Goal: Task Accomplishment & Management: Manage account settings

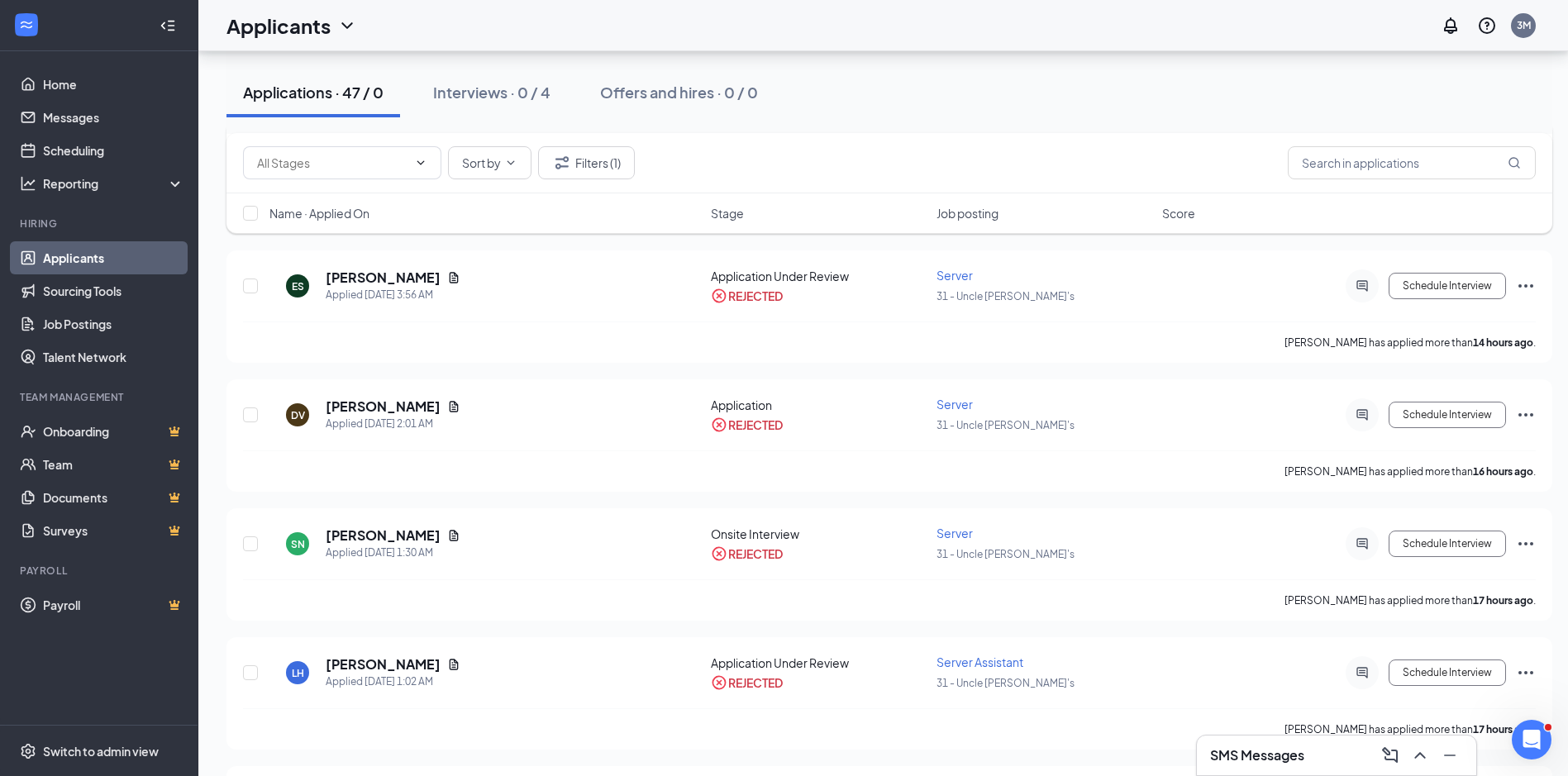
scroll to position [3217, 0]
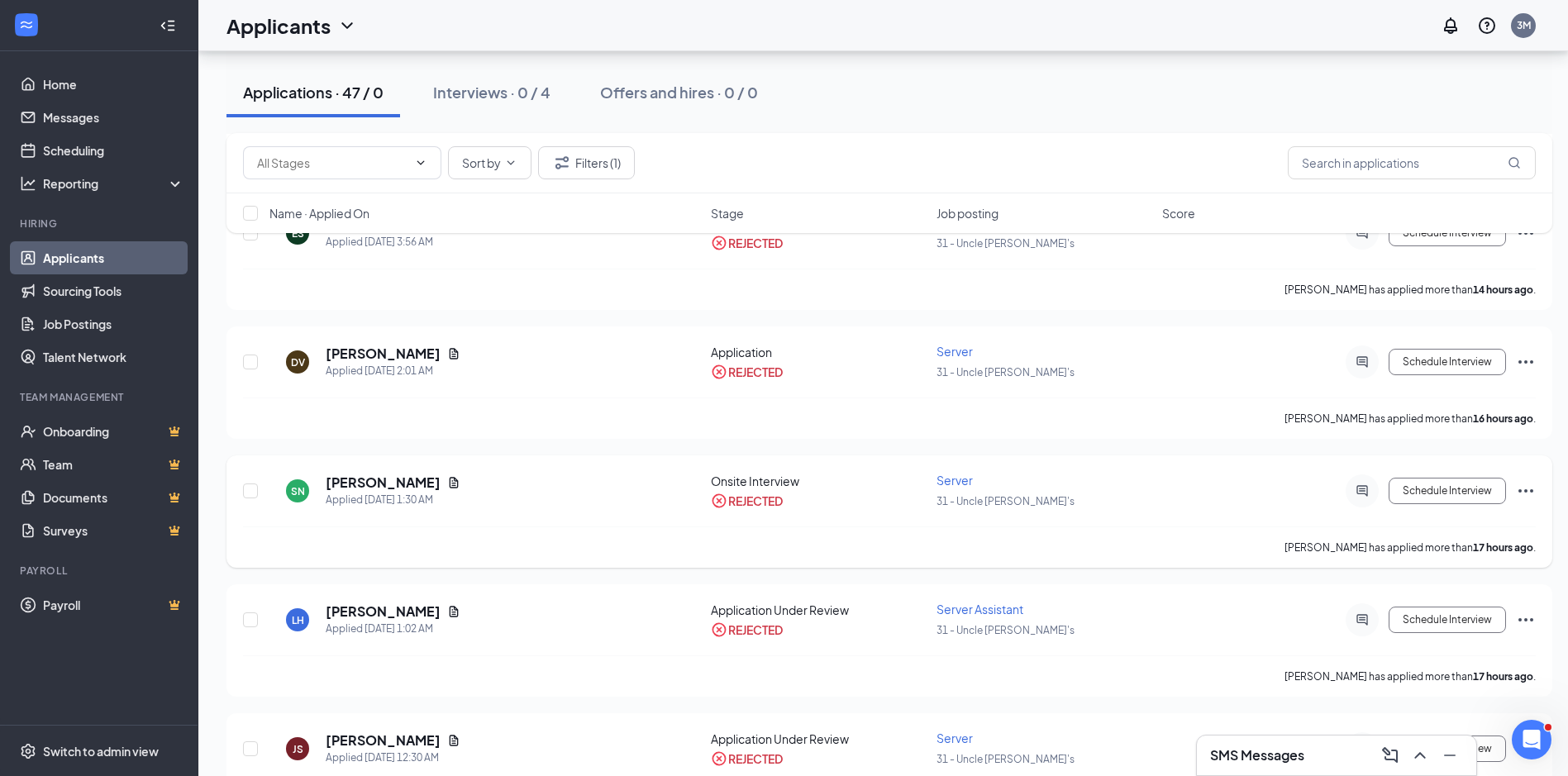
click at [754, 497] on div "REJECTED" at bounding box center [754, 501] width 54 height 17
click at [713, 499] on icon "CrossCircle" at bounding box center [719, 501] width 14 height 14
click at [716, 500] on icon "CrossCircle" at bounding box center [719, 501] width 17 height 17
click at [462, 97] on div "Interviews · 0 / 4" at bounding box center [491, 92] width 117 height 20
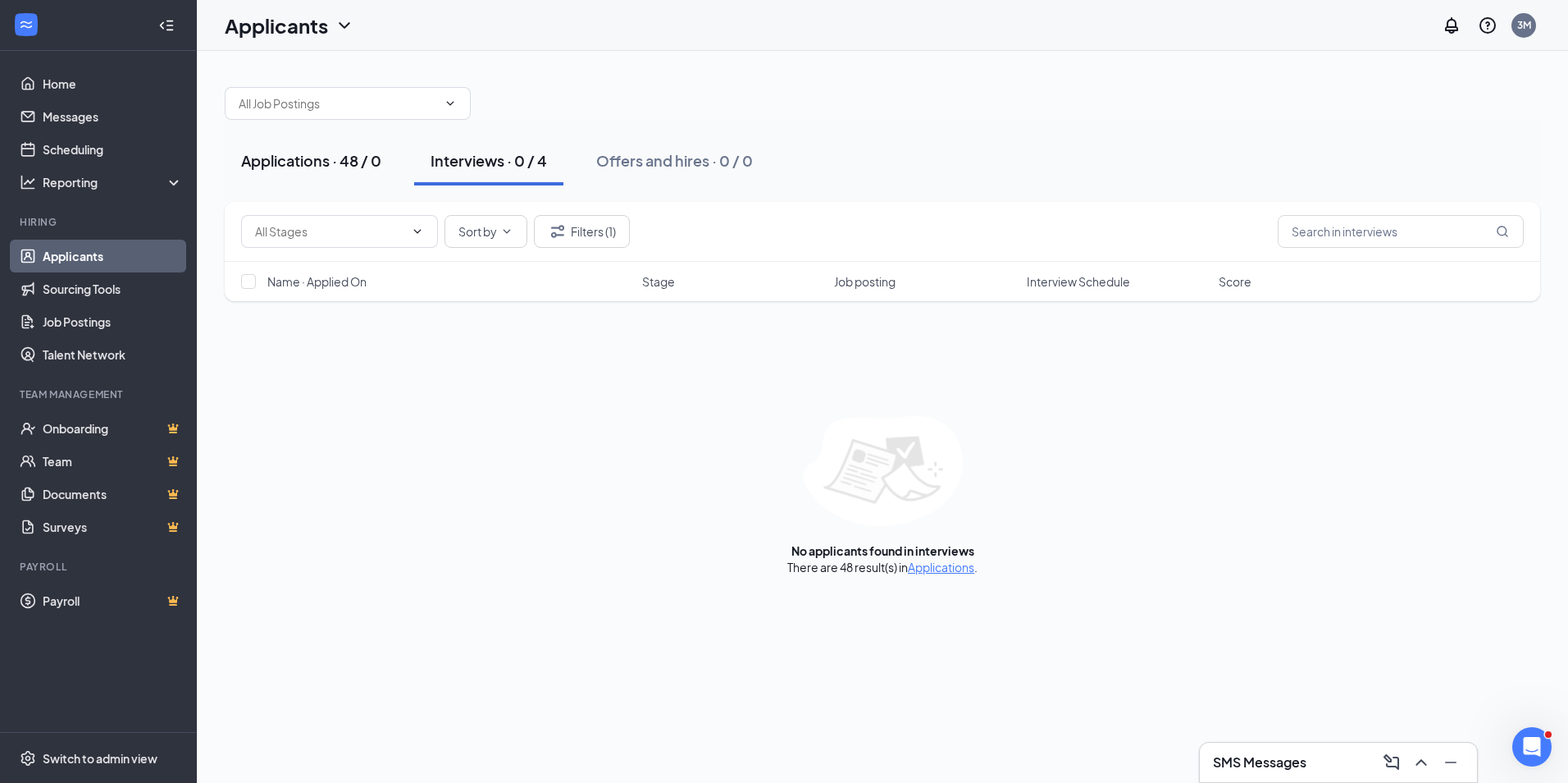
click at [367, 154] on div "Applications · 48 / 0" at bounding box center [310, 160] width 140 height 20
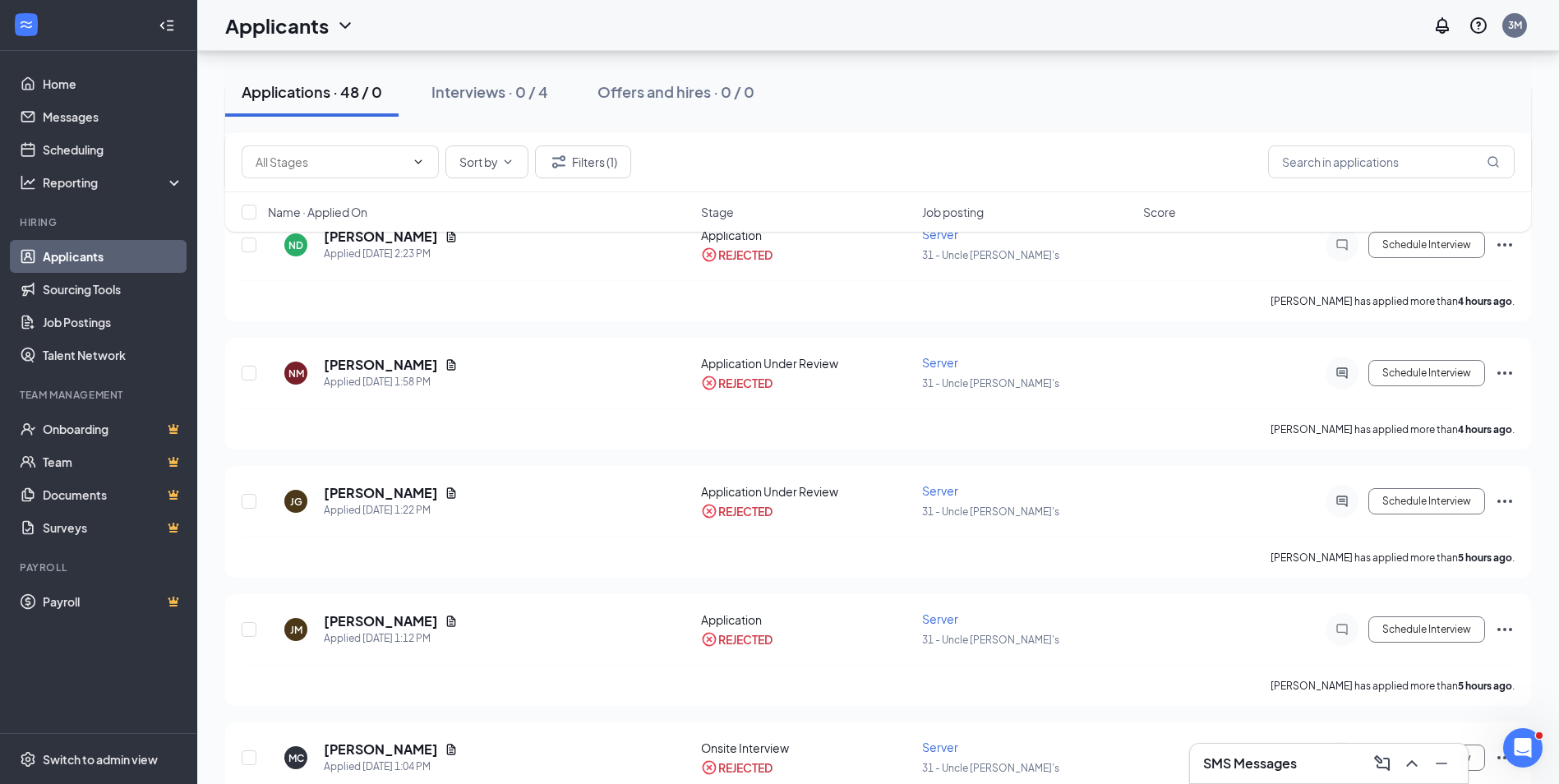
scroll to position [575, 0]
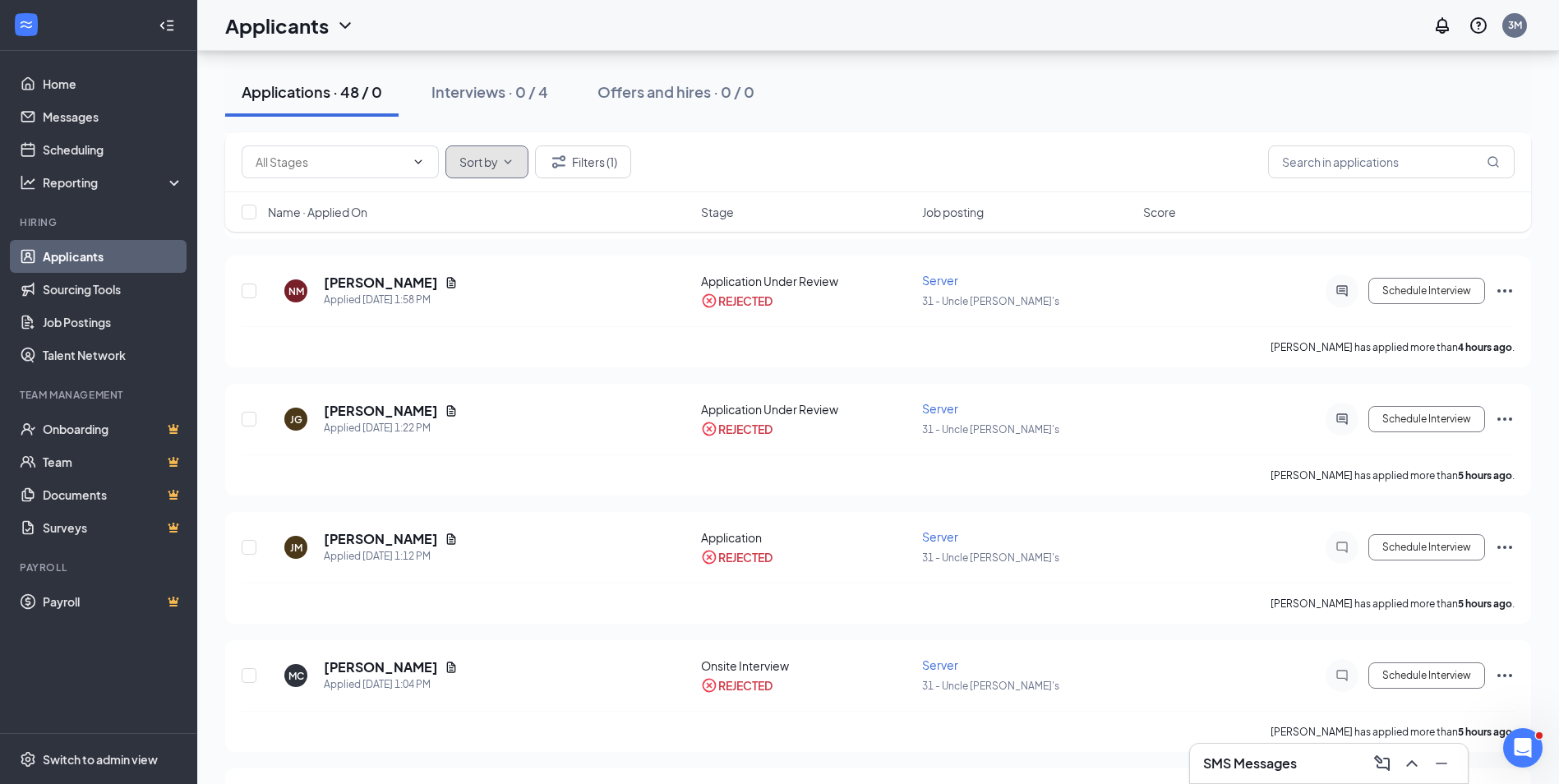
click at [511, 160] on icon "ChevronDown" at bounding box center [508, 161] width 7 height 4
click at [846, 160] on div "Sort by Filters (1)" at bounding box center [878, 162] width 1273 height 33
click at [592, 158] on button "Filters (1)" at bounding box center [582, 162] width 96 height 33
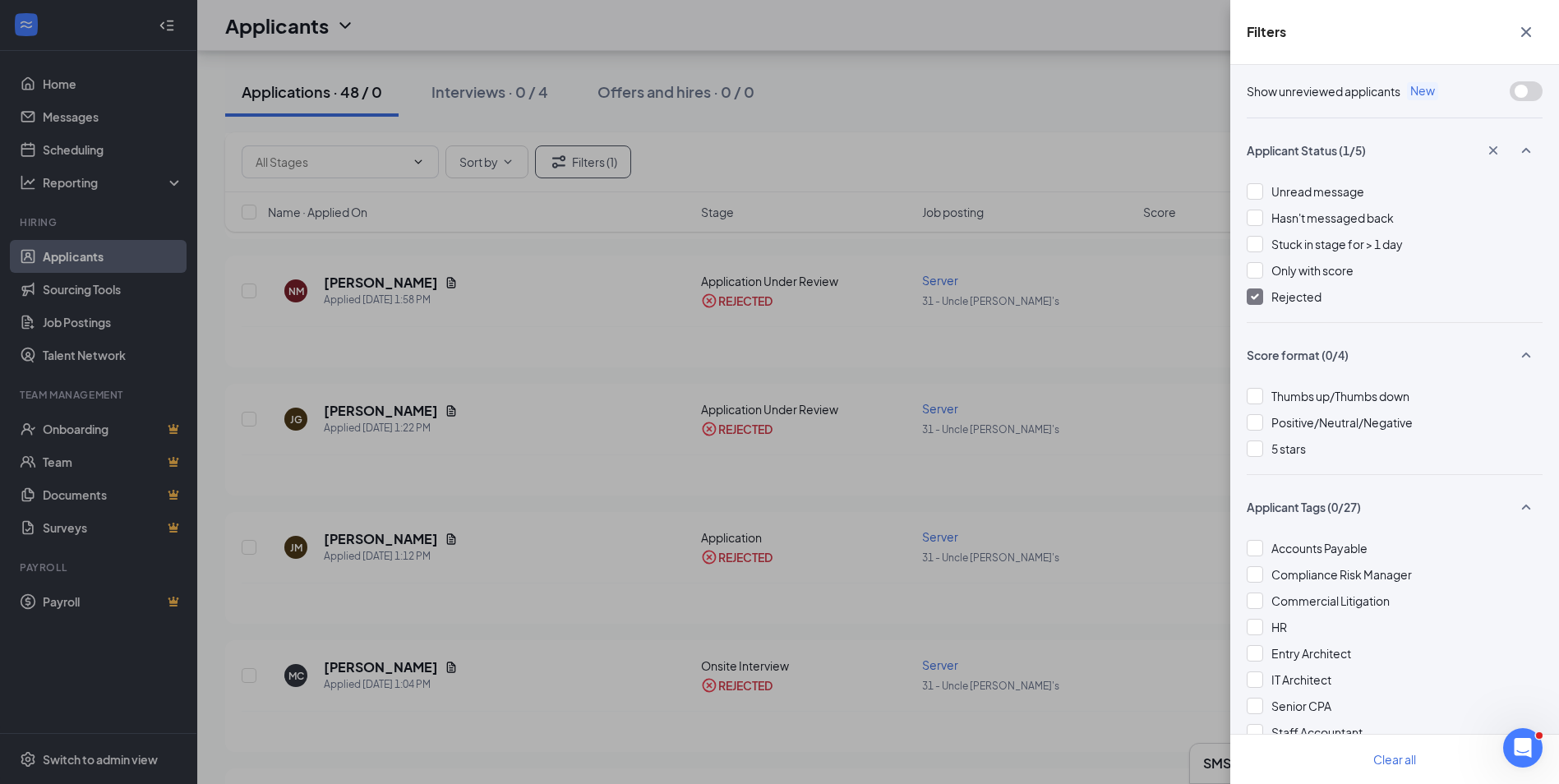
click at [1117, 153] on div "Filters Show unreviewed applicants New Applicant Status (1/5) Unread message Ha…" at bounding box center [780, 392] width 1559 height 784
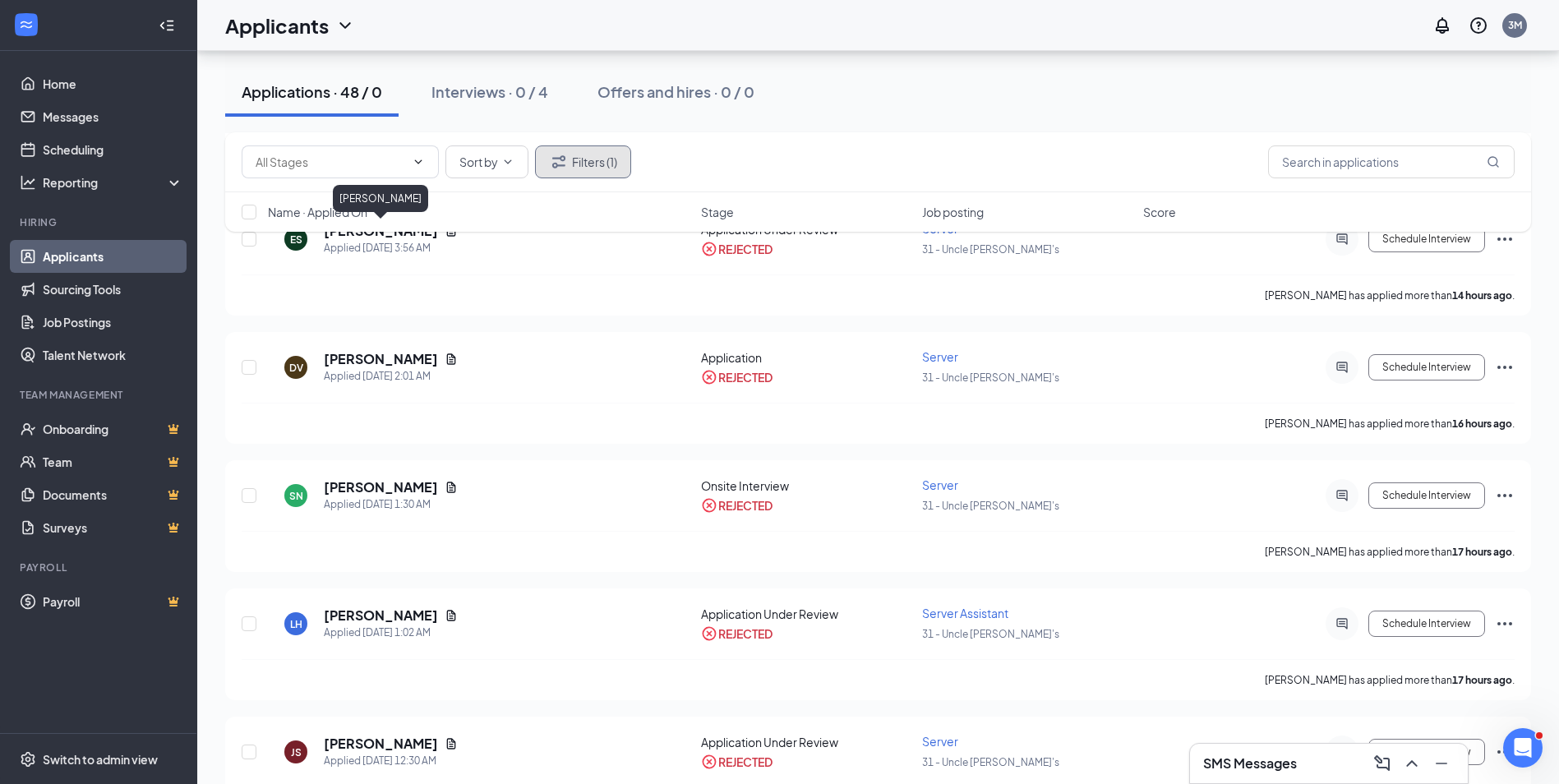
scroll to position [3368, 0]
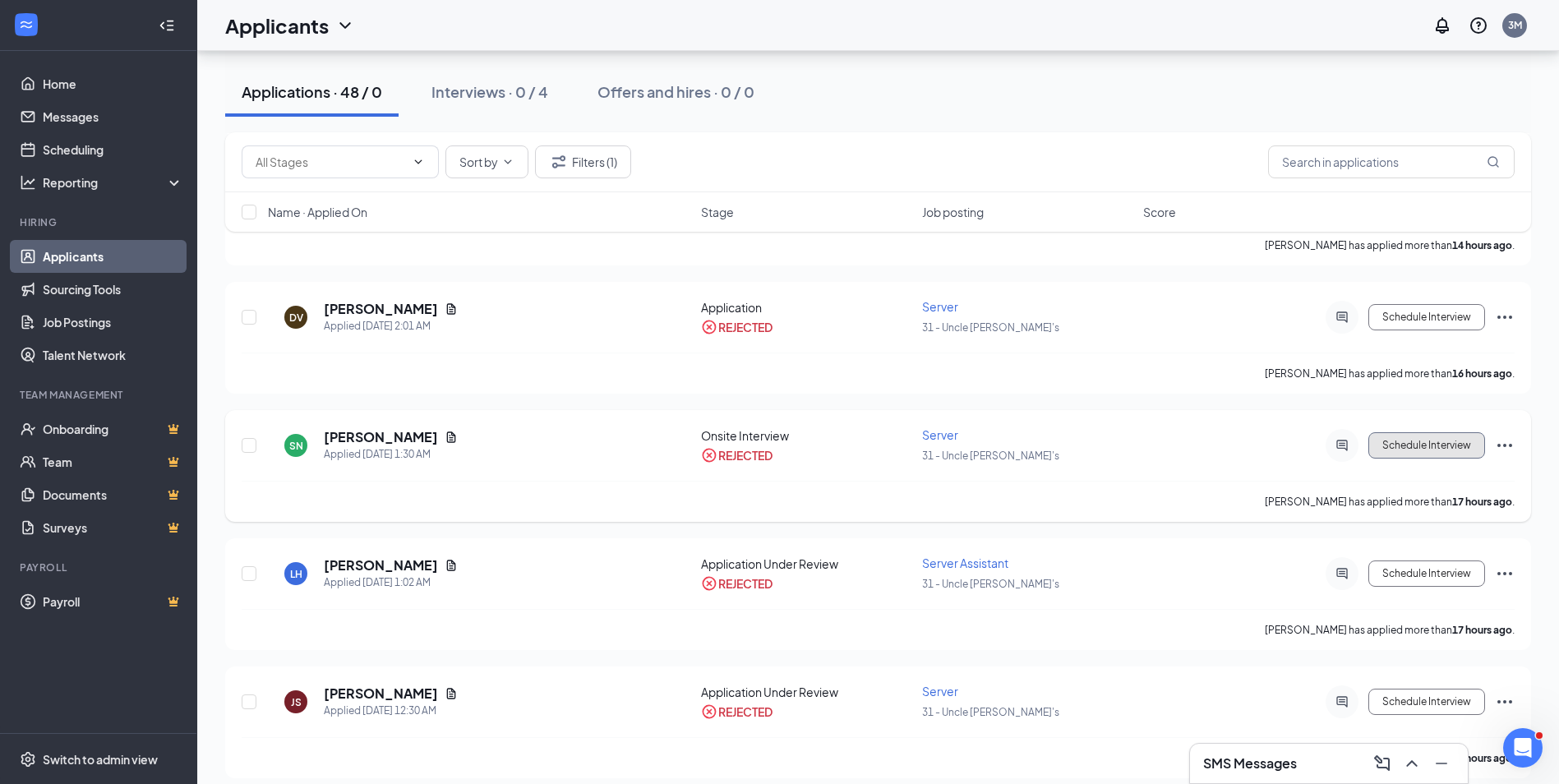
click at [1442, 452] on button "Schedule Interview" at bounding box center [1426, 445] width 116 height 27
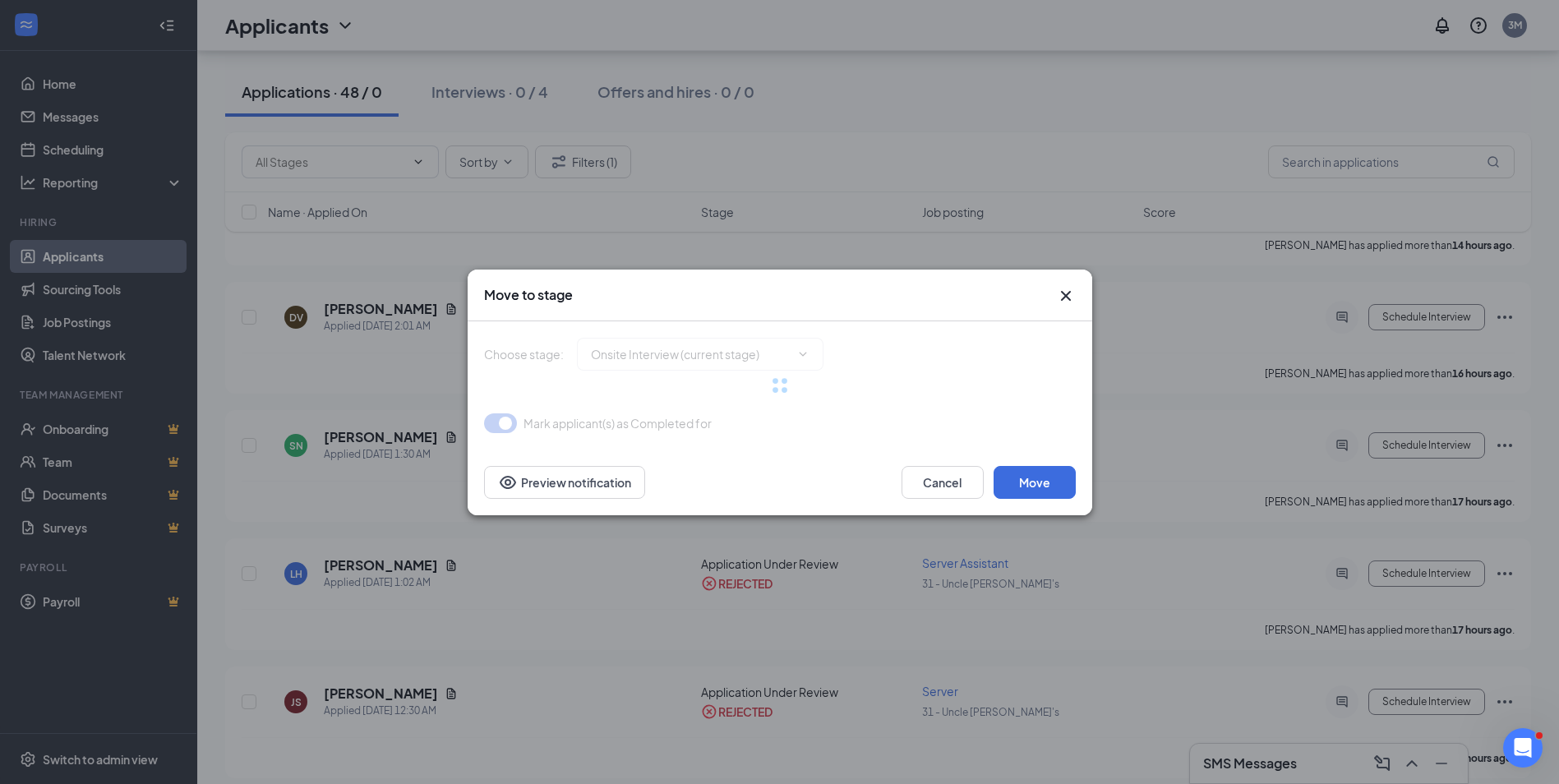
type input "Complete Formal Application (next stage)"
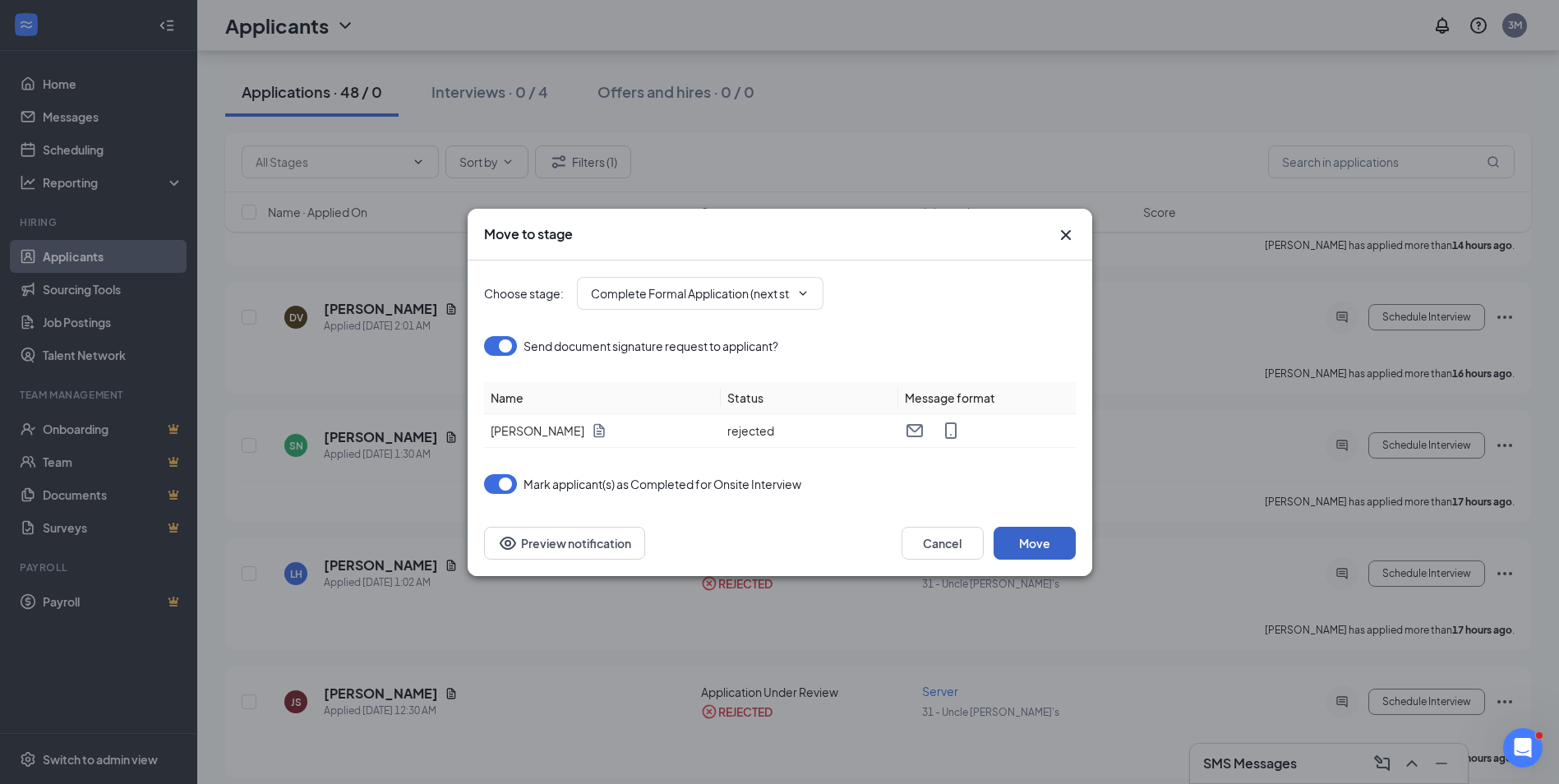
click at [1022, 535] on button "Move" at bounding box center [1034, 543] width 83 height 33
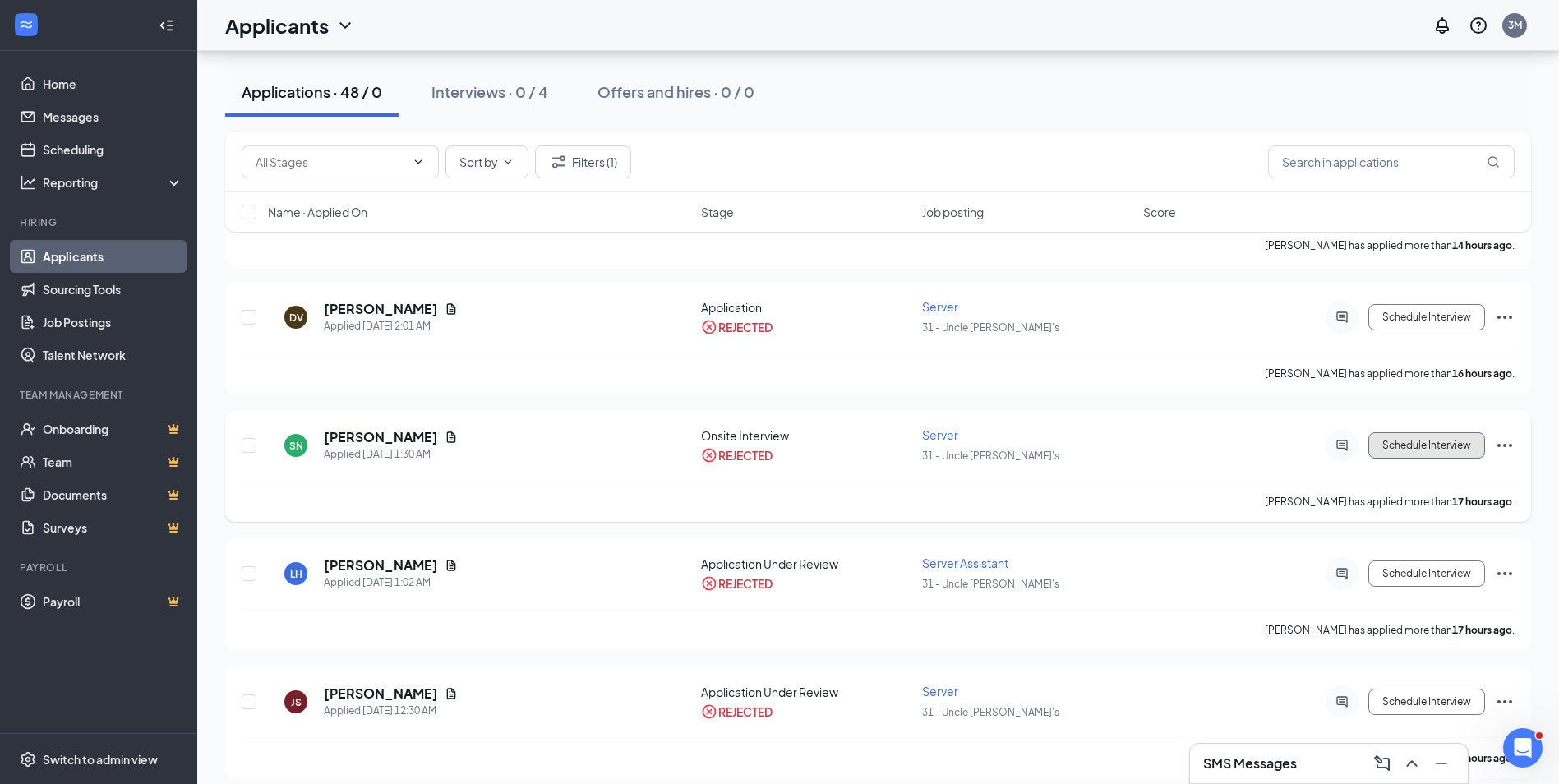
click at [1440, 445] on button "Schedule Interview" at bounding box center [1426, 445] width 116 height 27
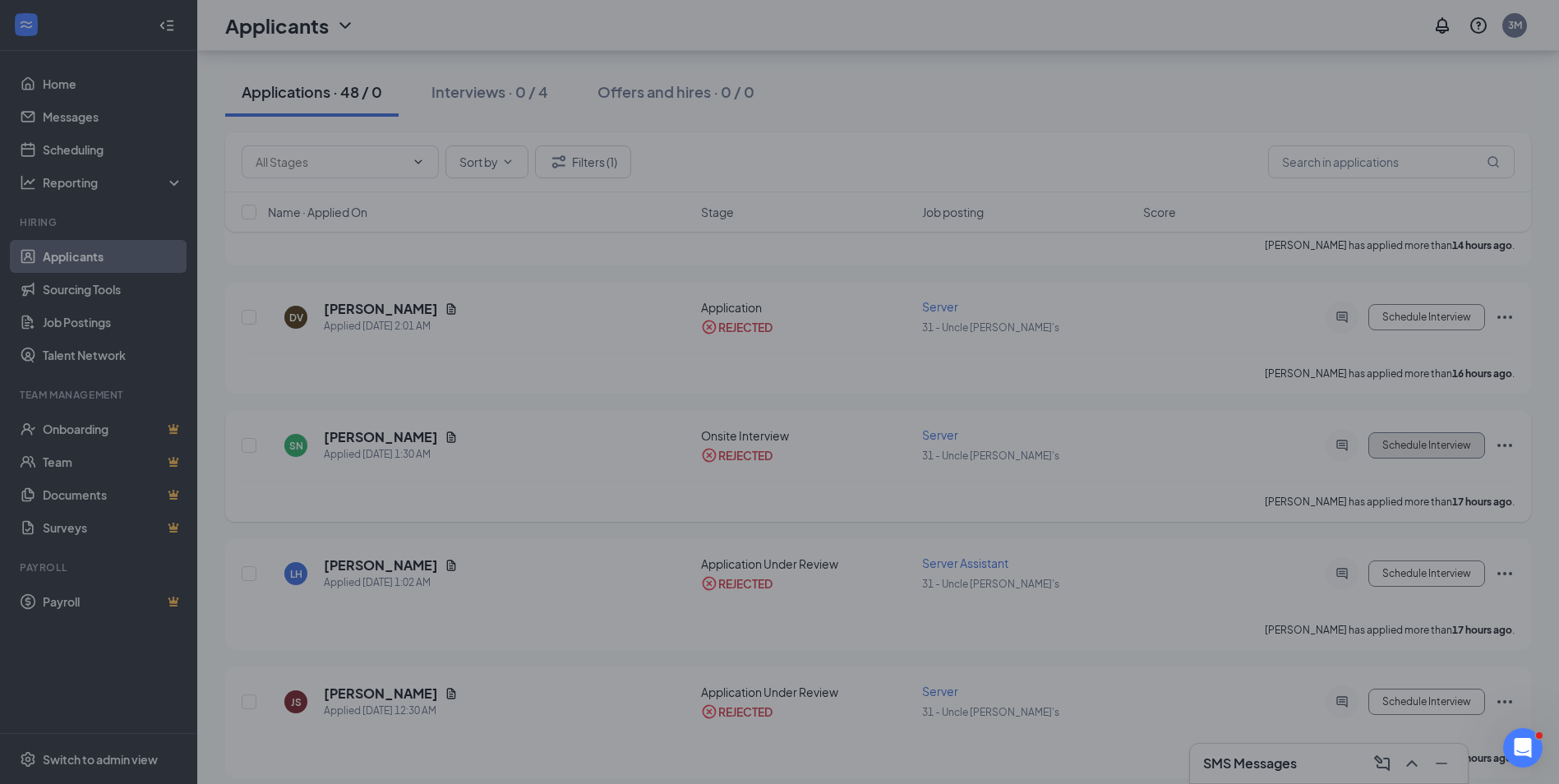
type input "Complete Formal Application (next stage)"
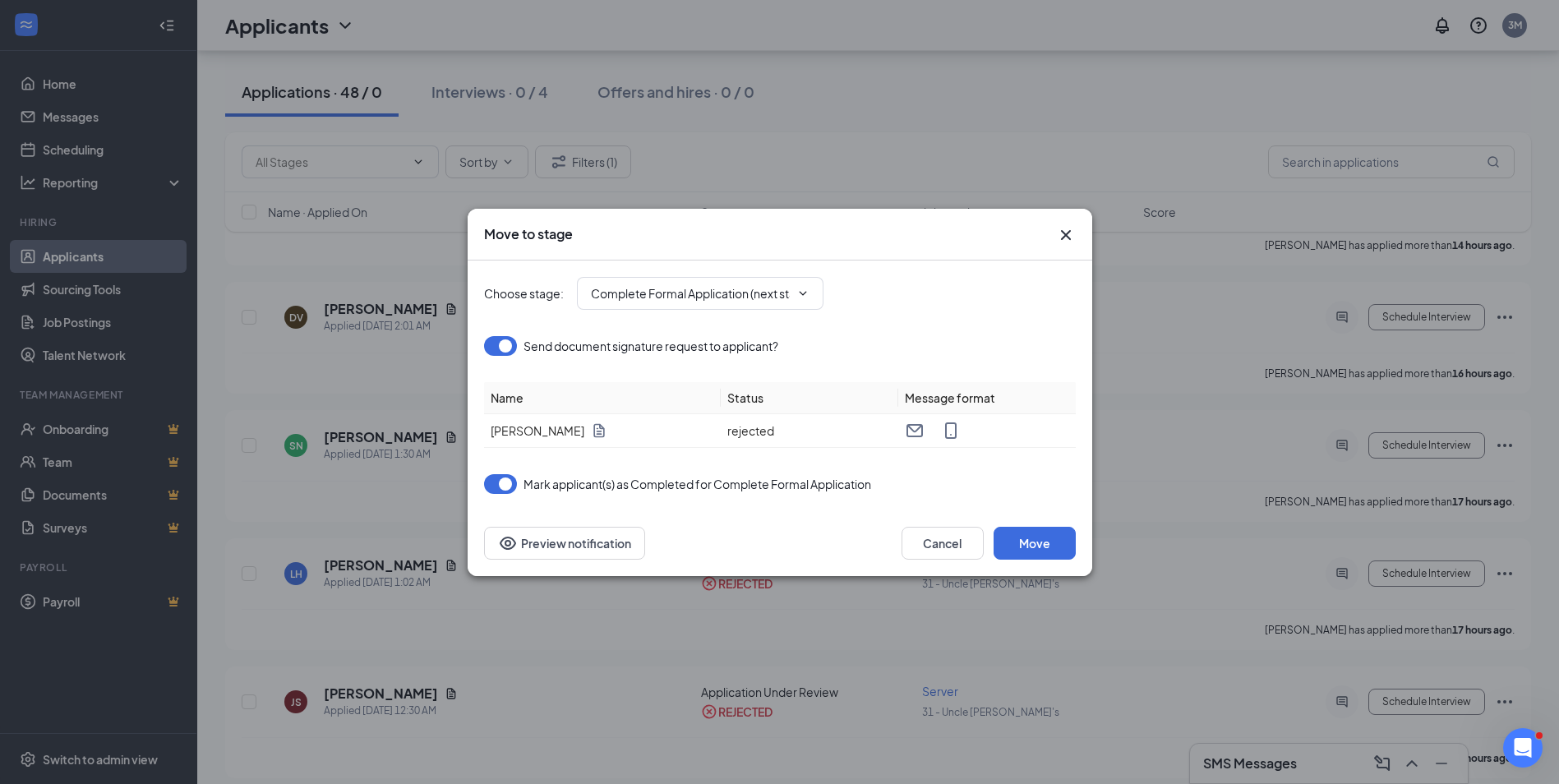
drag, startPoint x: 667, startPoint y: 133, endPoint x: 1211, endPoint y: 238, distance: 554.0
click at [668, 133] on div "Move to stage Choose stage : Complete Formal Application (next stage) Send docu…" at bounding box center [780, 392] width 1559 height 784
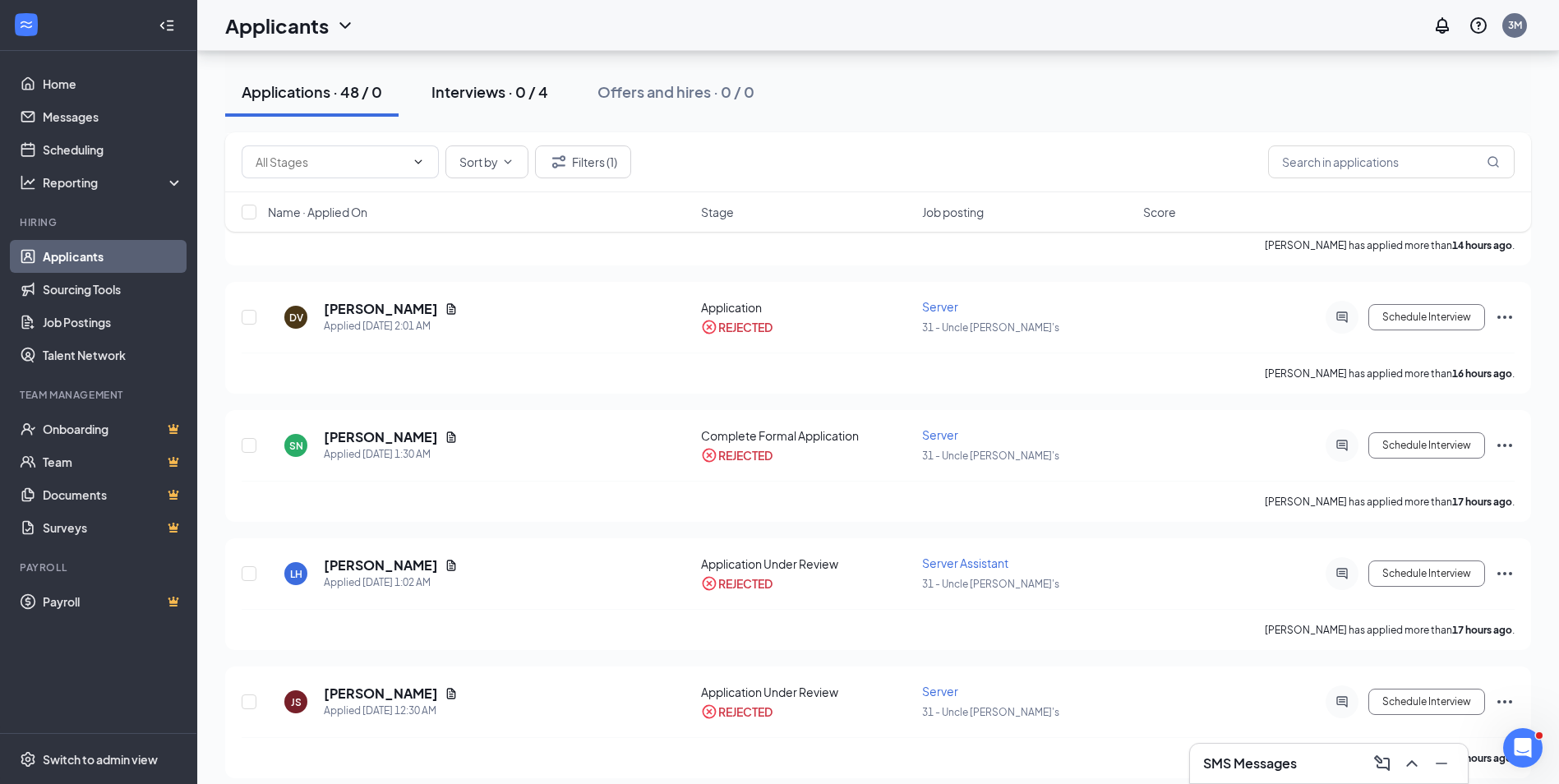
click at [503, 82] on div "Interviews · 0 / 4" at bounding box center [489, 92] width 116 height 20
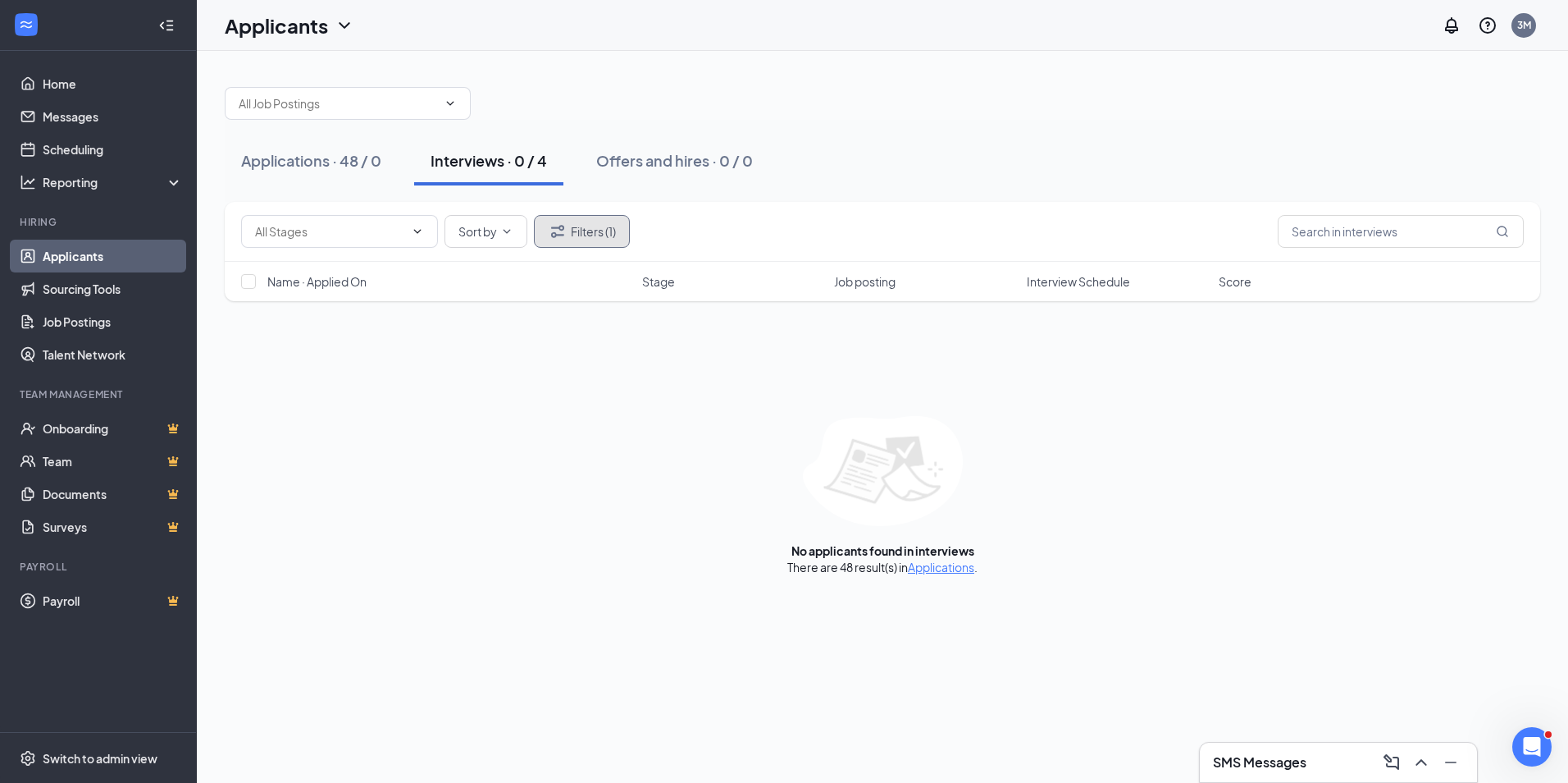
click at [588, 229] on button "Filters (1)" at bounding box center [581, 232] width 96 height 33
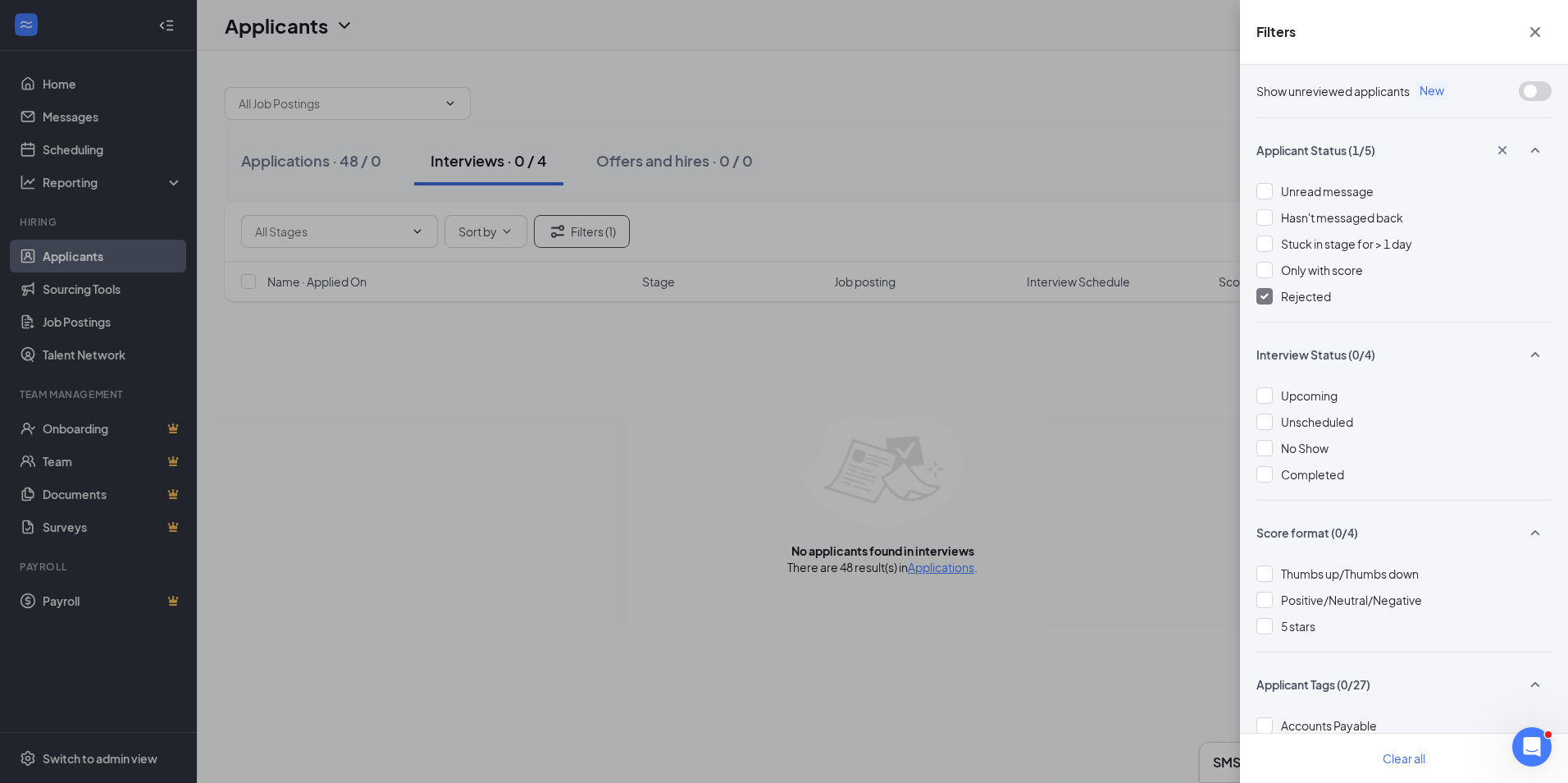
click at [1292, 290] on span "Rejected" at bounding box center [1305, 296] width 50 height 15
drag, startPoint x: 1292, startPoint y: 290, endPoint x: 1264, endPoint y: 273, distance: 32.8
click at [1263, 297] on img at bounding box center [1264, 296] width 8 height 6
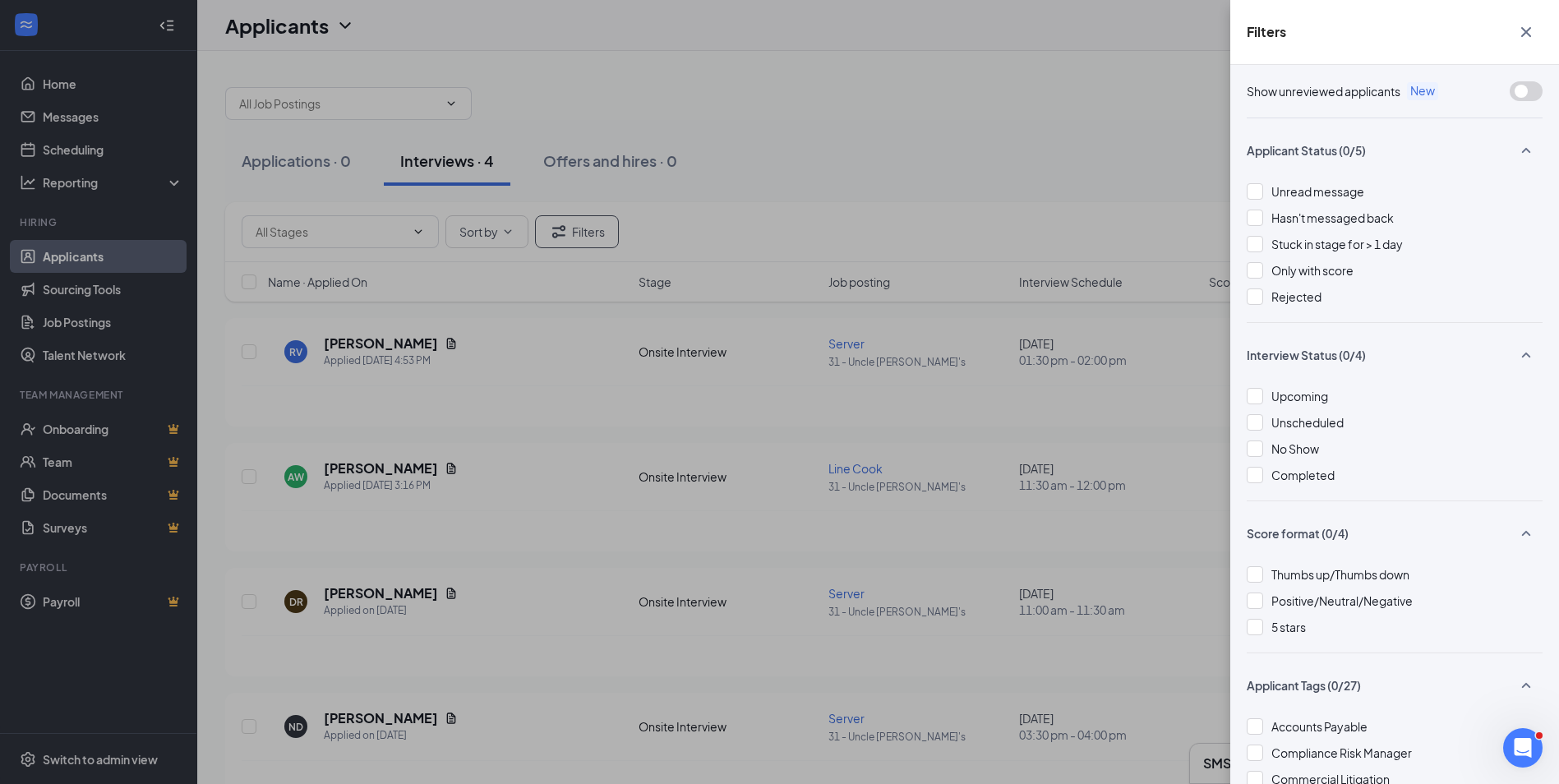
click at [1127, 171] on div "Filters Show unreviewed applicants New Applicant Status (0/5) Unread message Ha…" at bounding box center [780, 392] width 1559 height 784
click at [1525, 32] on icon "Cross" at bounding box center [1525, 32] width 10 height 10
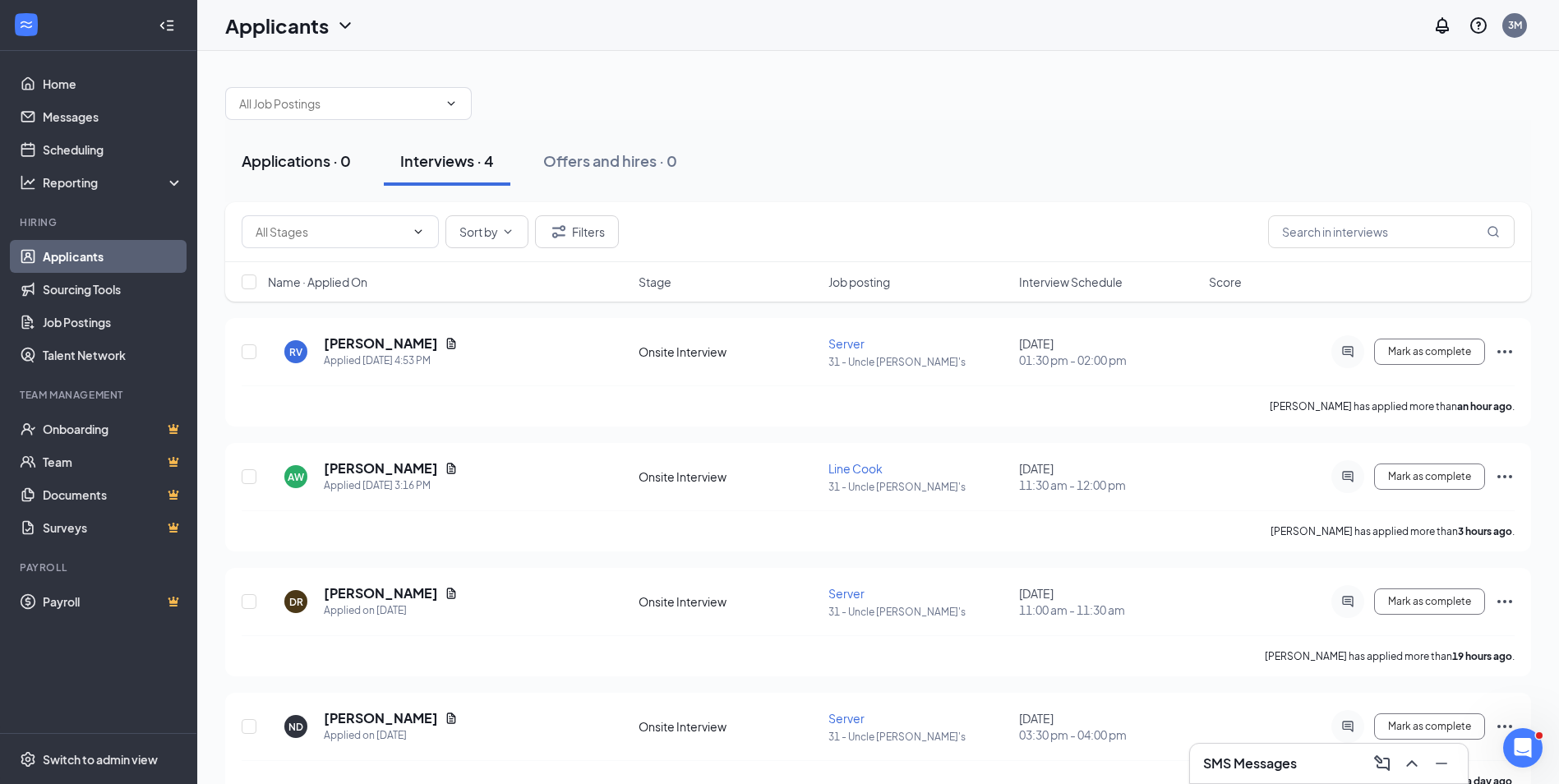
click at [325, 165] on div "Applications · 0" at bounding box center [295, 160] width 109 height 20
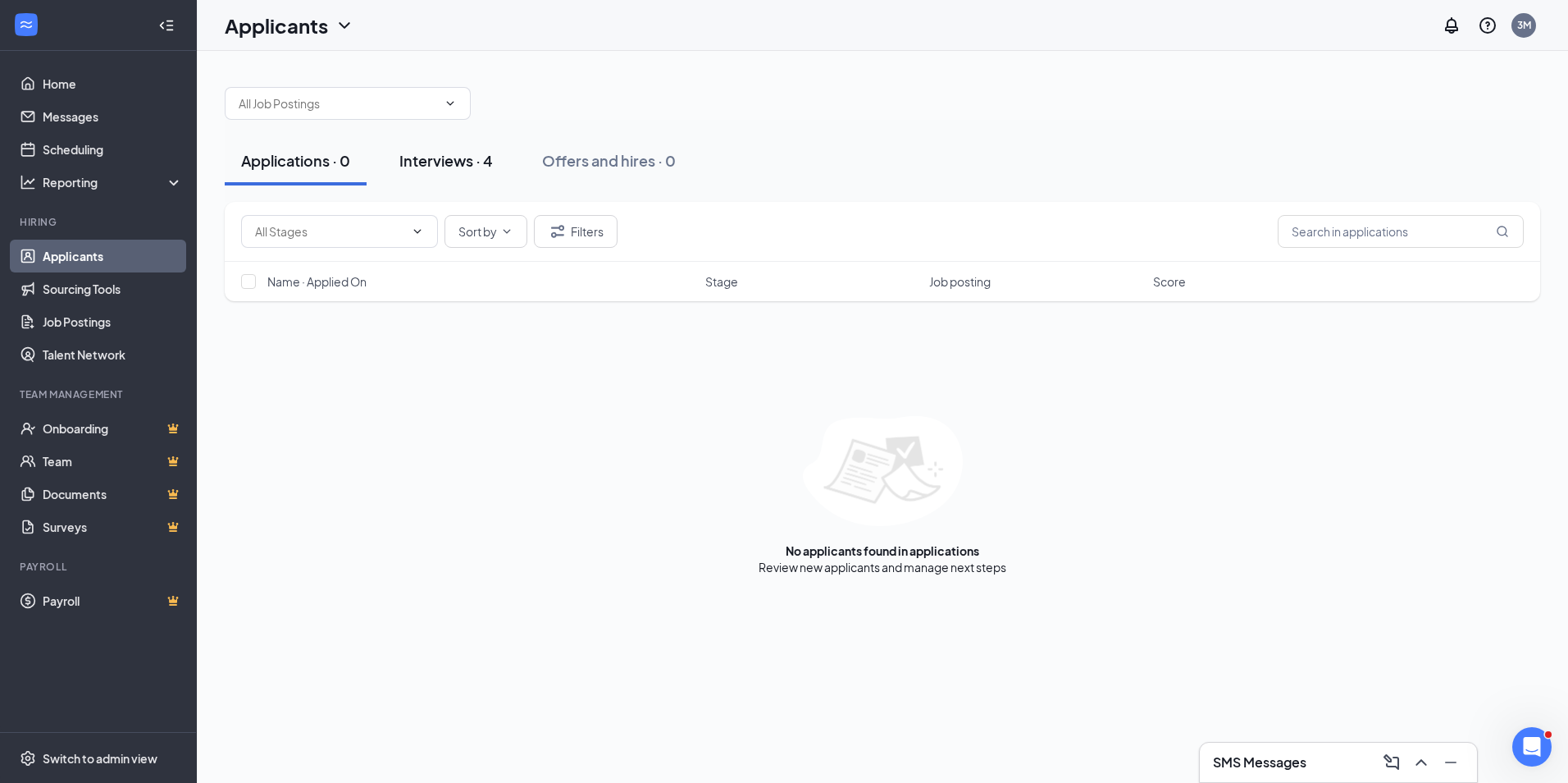
click at [496, 161] on button "Interviews · 4" at bounding box center [446, 161] width 126 height 49
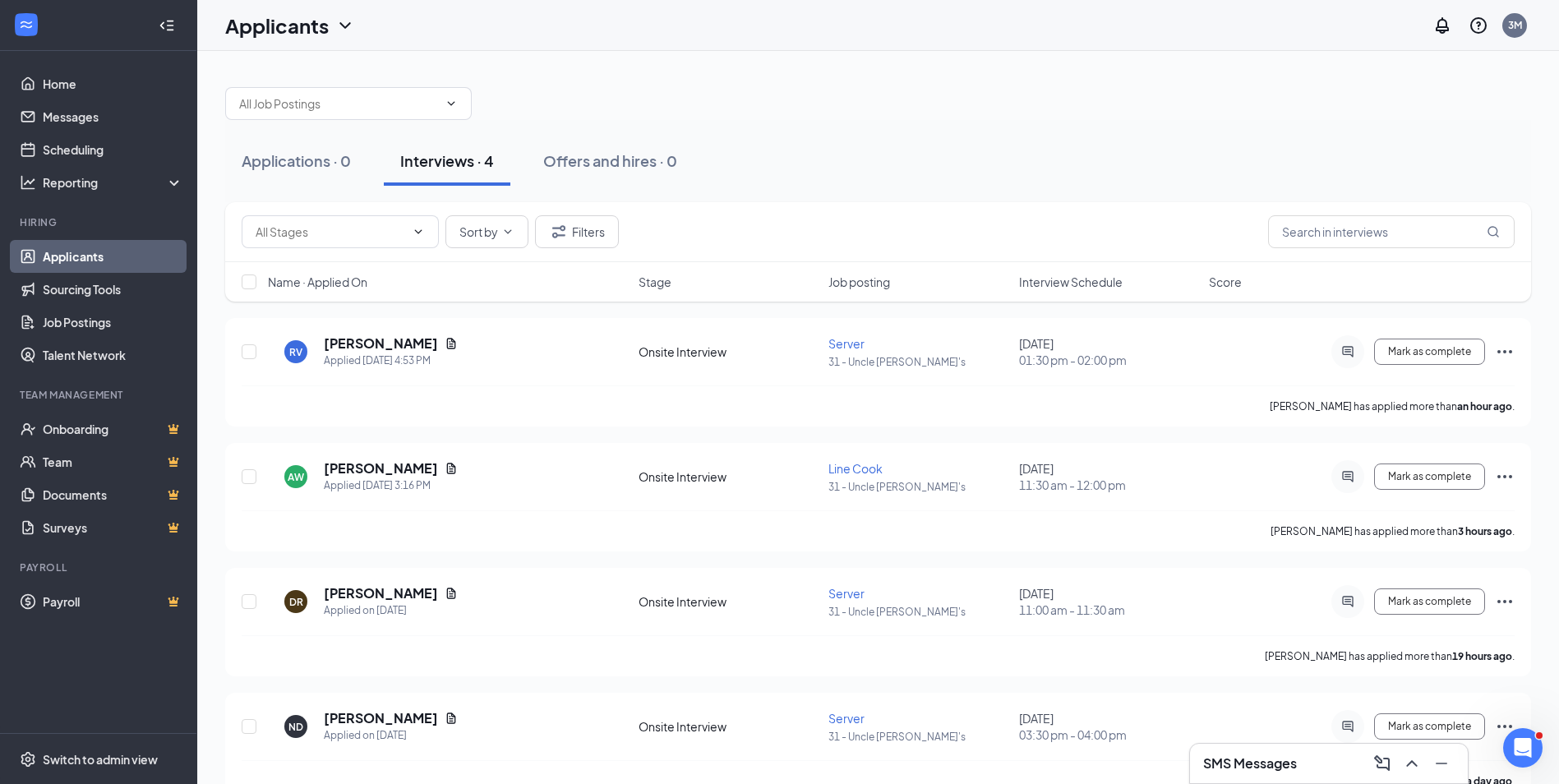
click at [91, 248] on link "Applicants" at bounding box center [113, 257] width 140 height 33
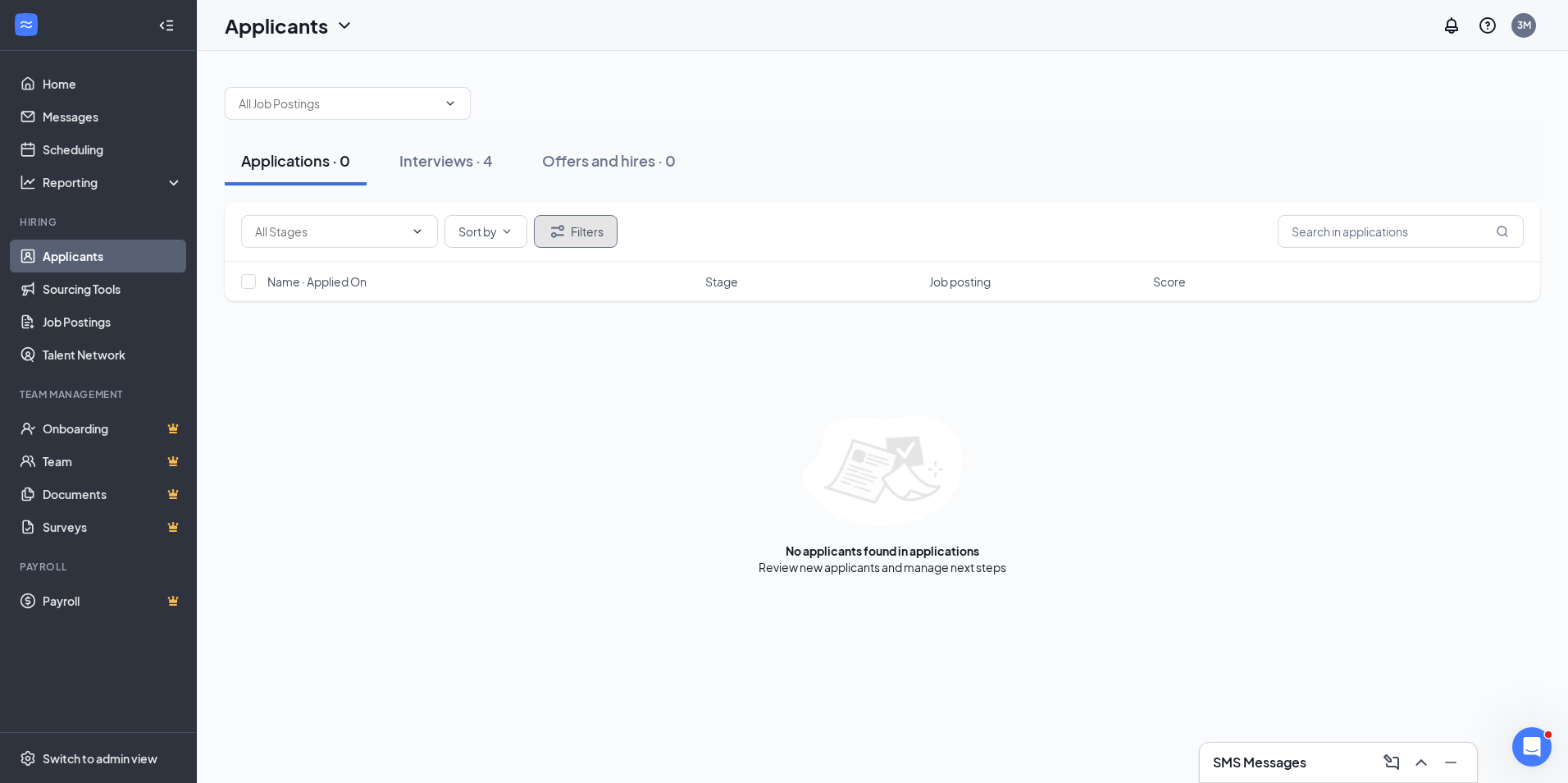
click at [609, 226] on button "Filters" at bounding box center [575, 232] width 83 height 33
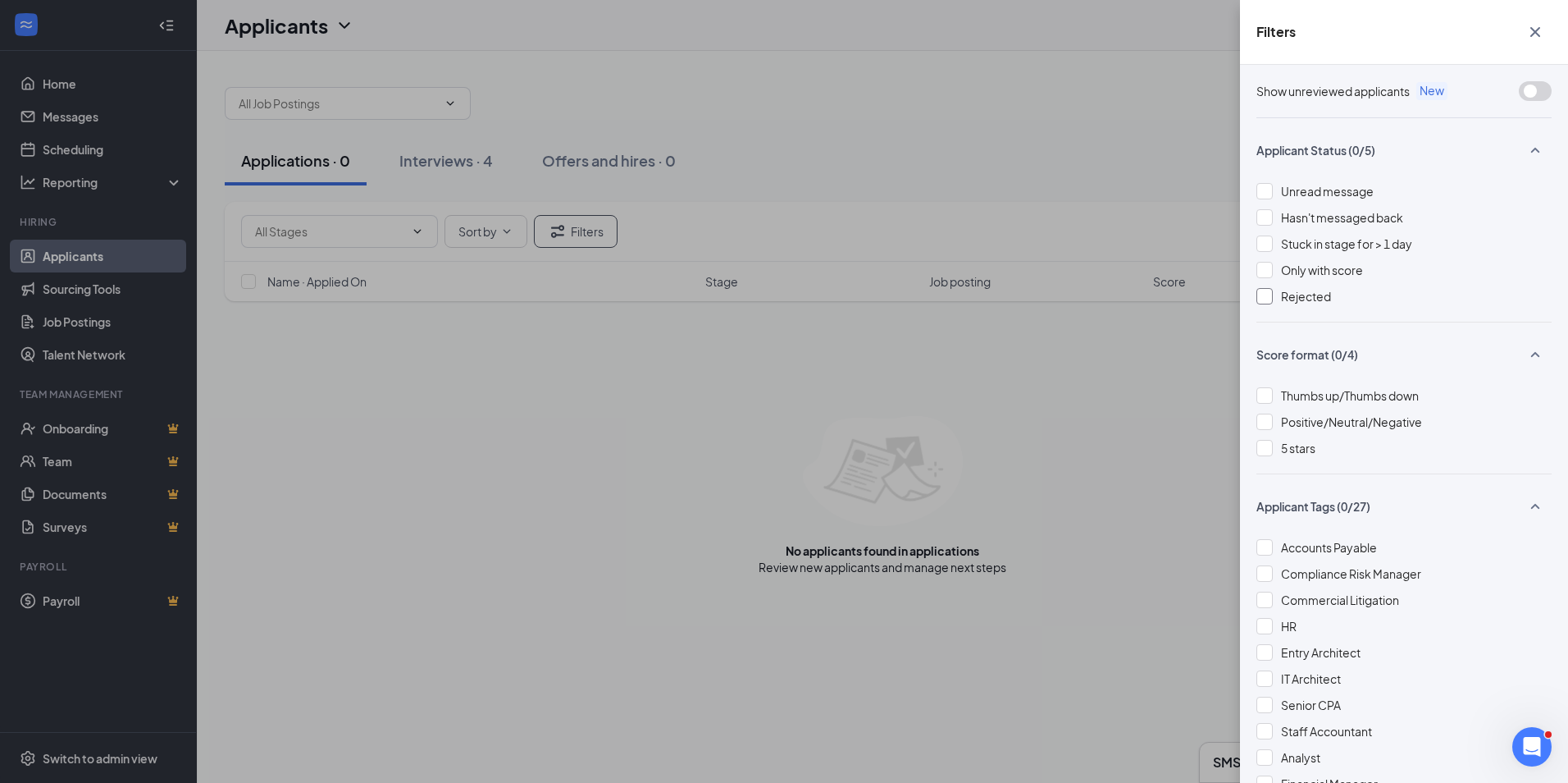
click at [1312, 291] on span "Rejected" at bounding box center [1305, 296] width 50 height 15
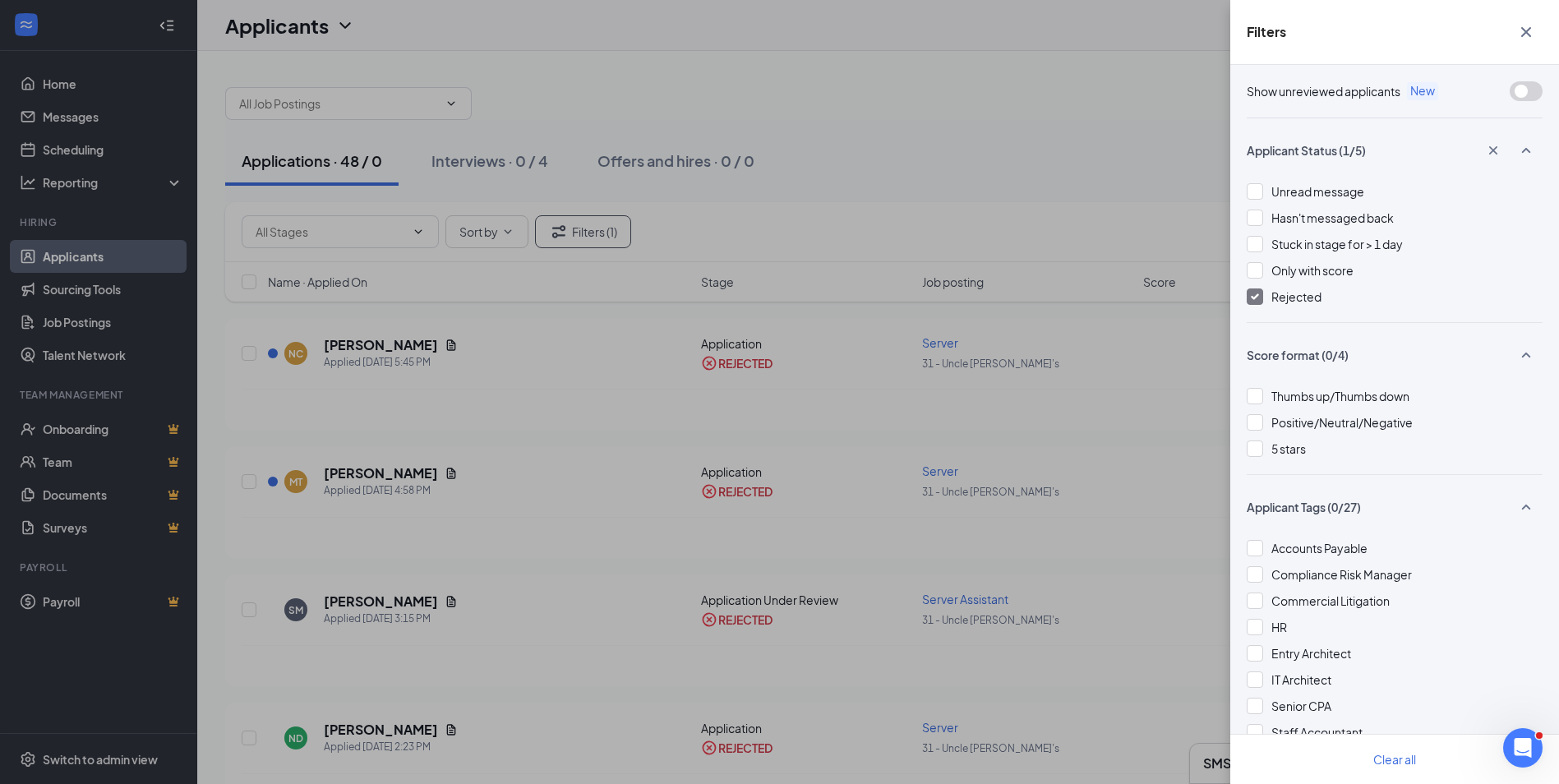
click at [1116, 158] on div "Filters Show unreviewed applicants New Applicant Status (1/5) Unread message Ha…" at bounding box center [780, 392] width 1559 height 784
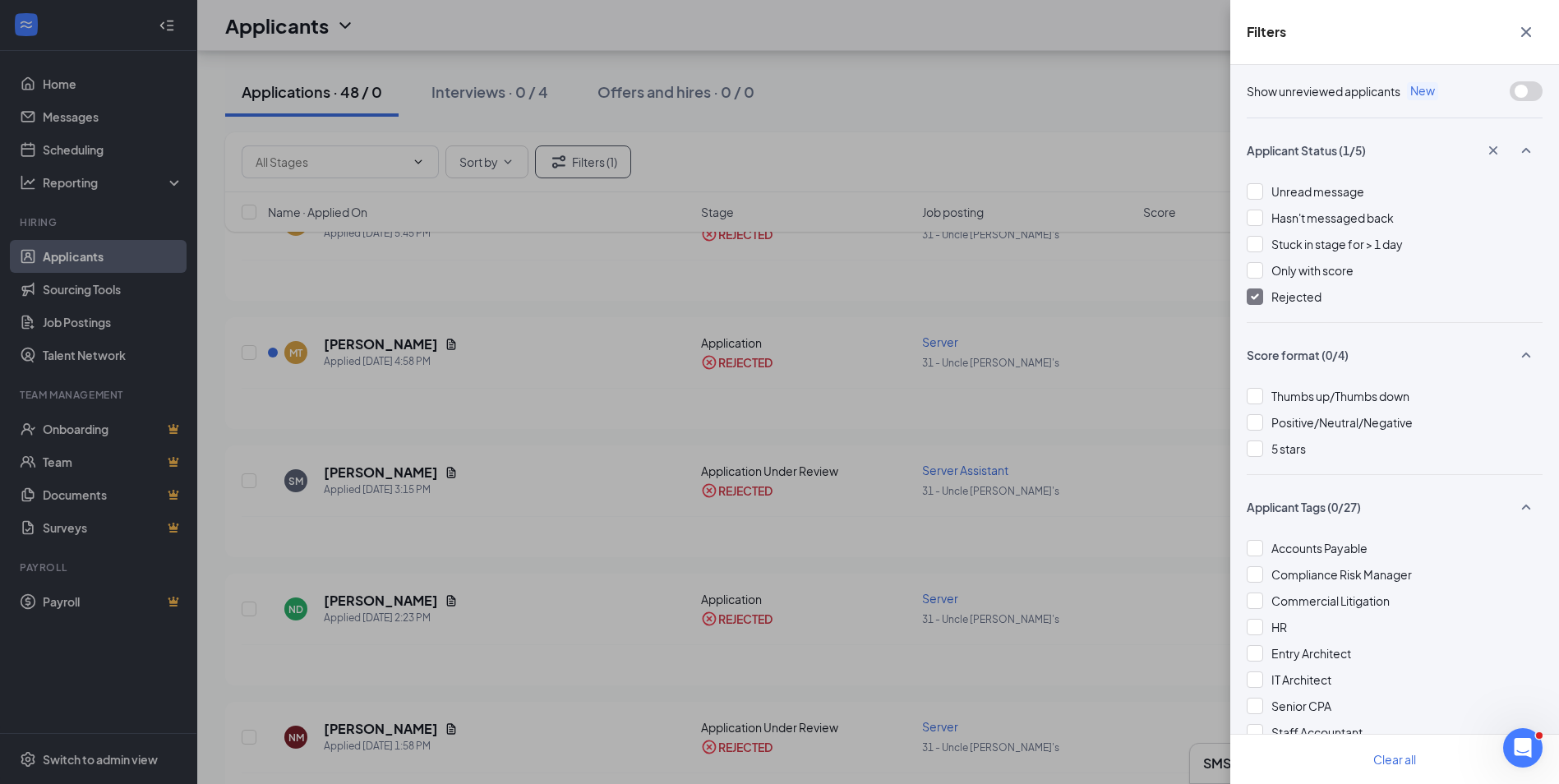
scroll to position [328, 0]
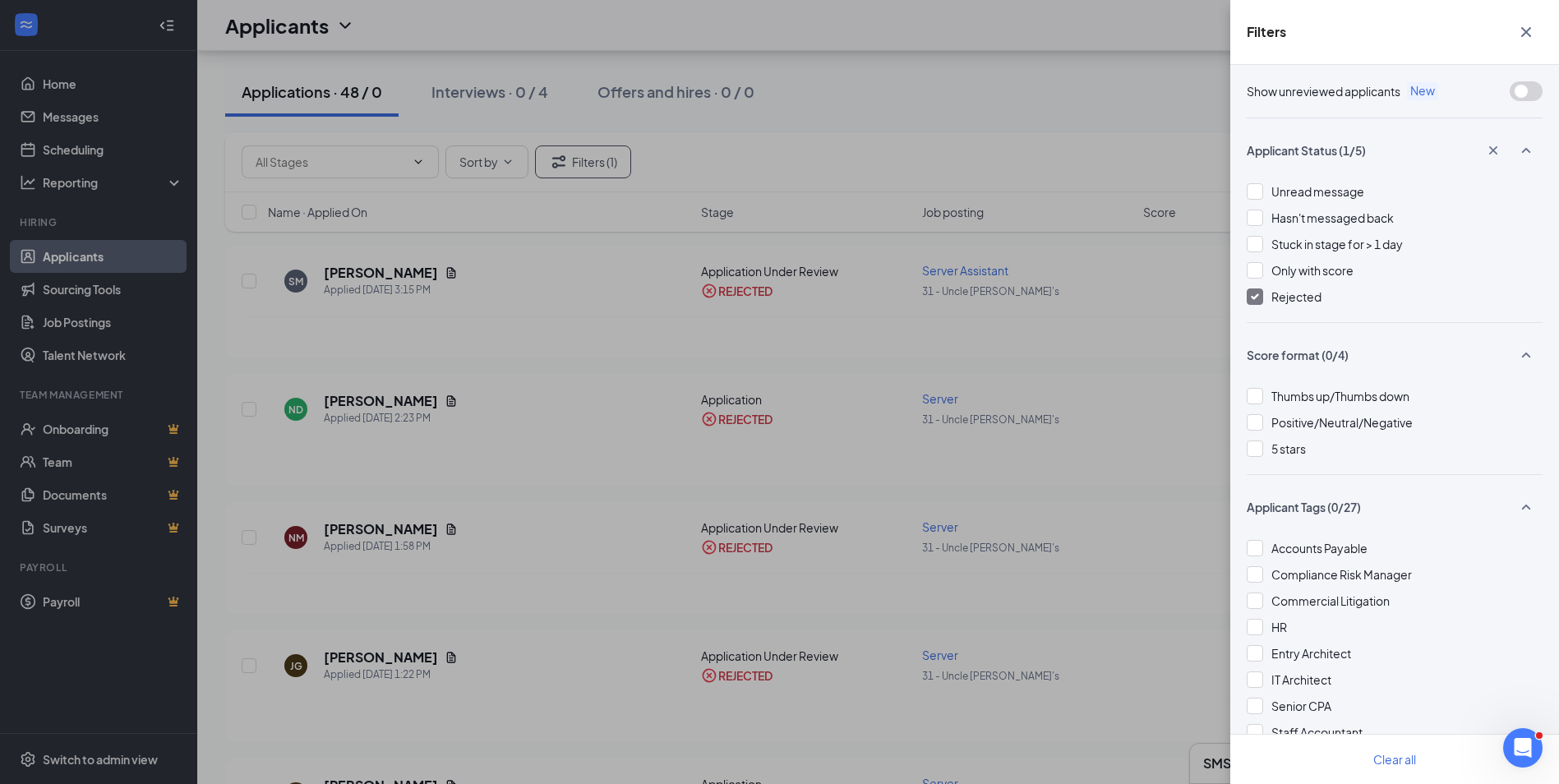
click at [990, 75] on div "Filters Show unreviewed applicants New Applicant Status (1/5) Unread message Ha…" at bounding box center [780, 392] width 1559 height 784
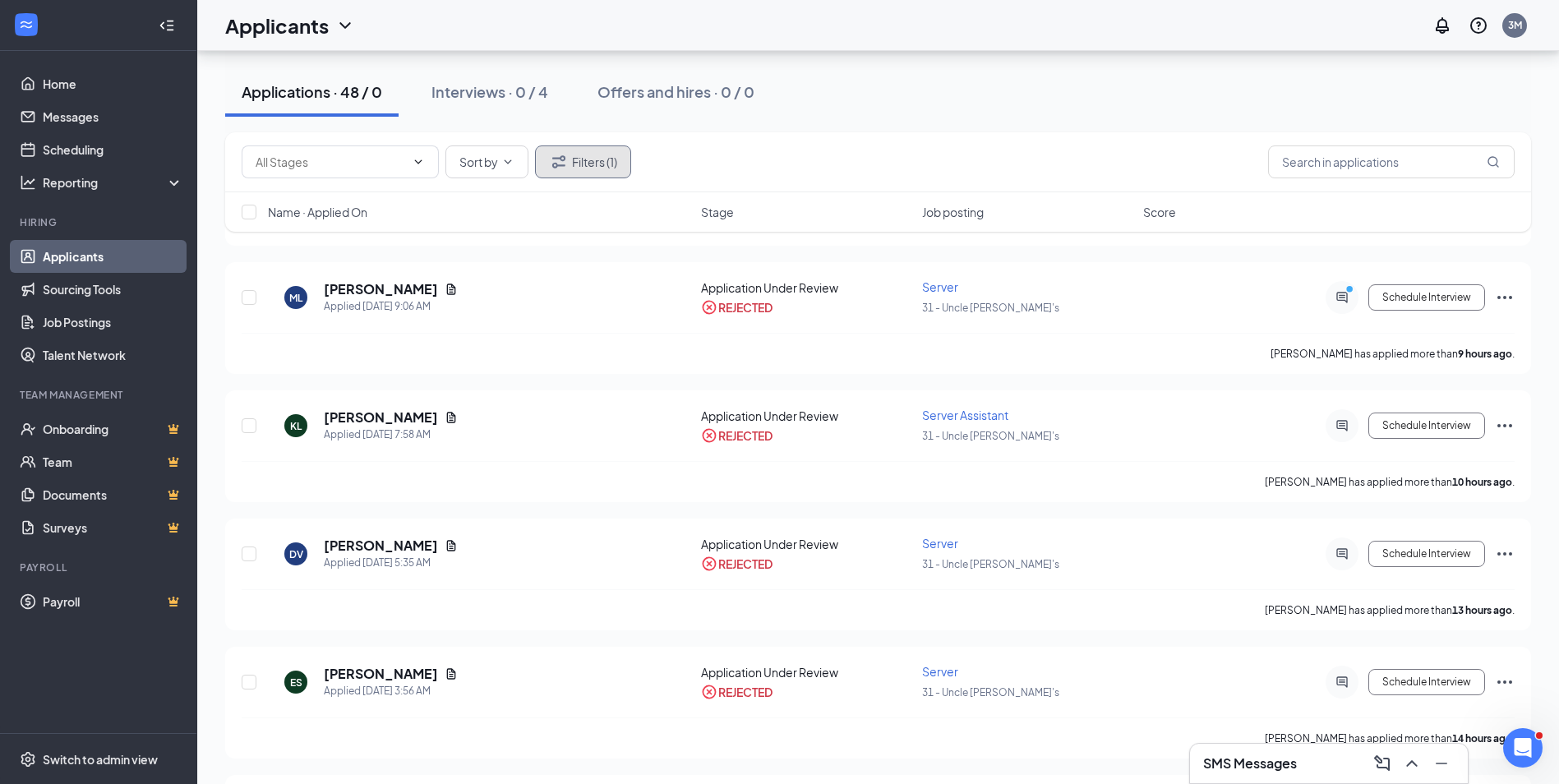
scroll to position [3204, 0]
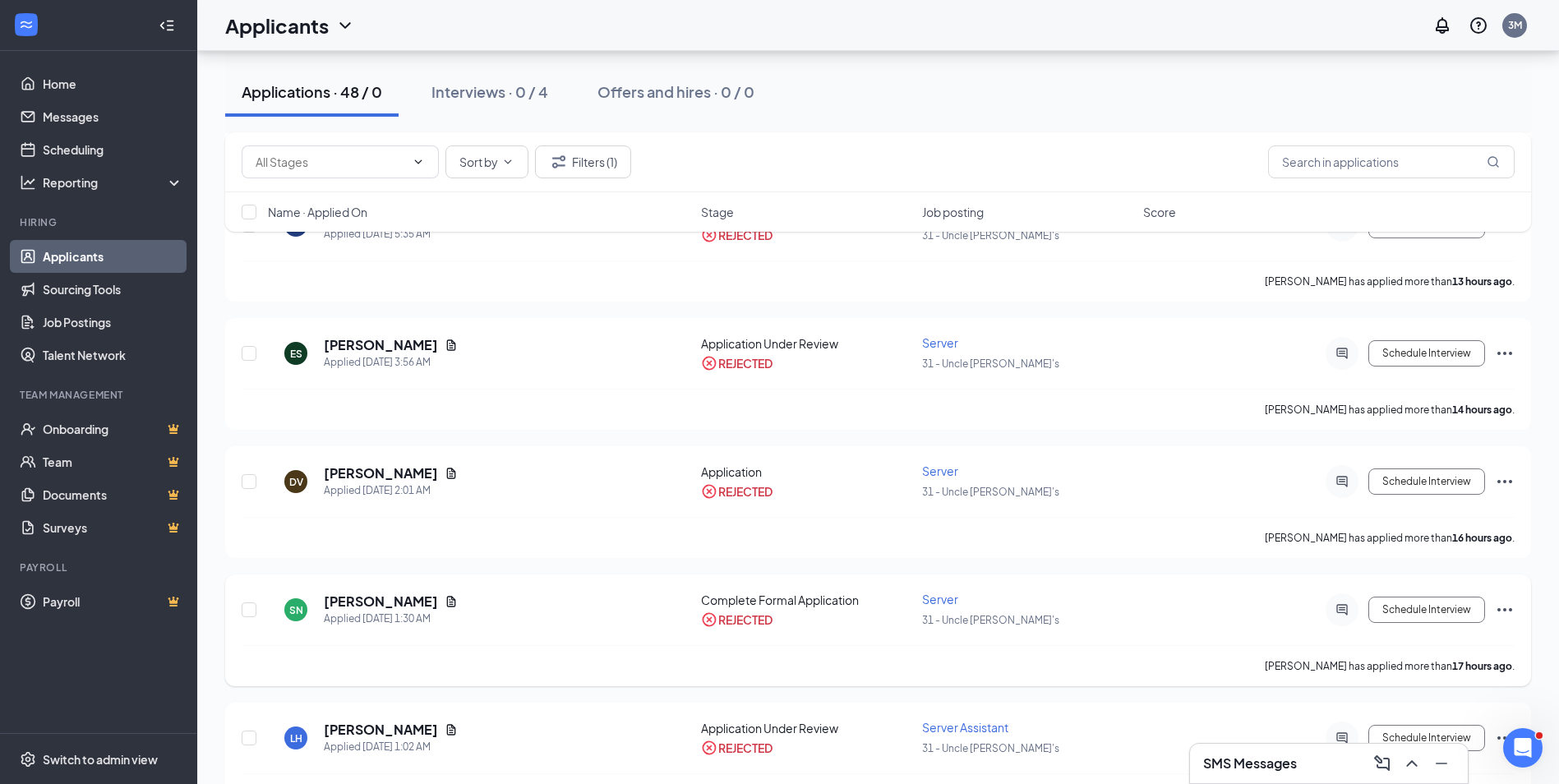
click at [1510, 610] on icon "Ellipses" at bounding box center [1504, 610] width 15 height 4
click at [1444, 649] on p "Unreject" at bounding box center [1431, 644] width 141 height 17
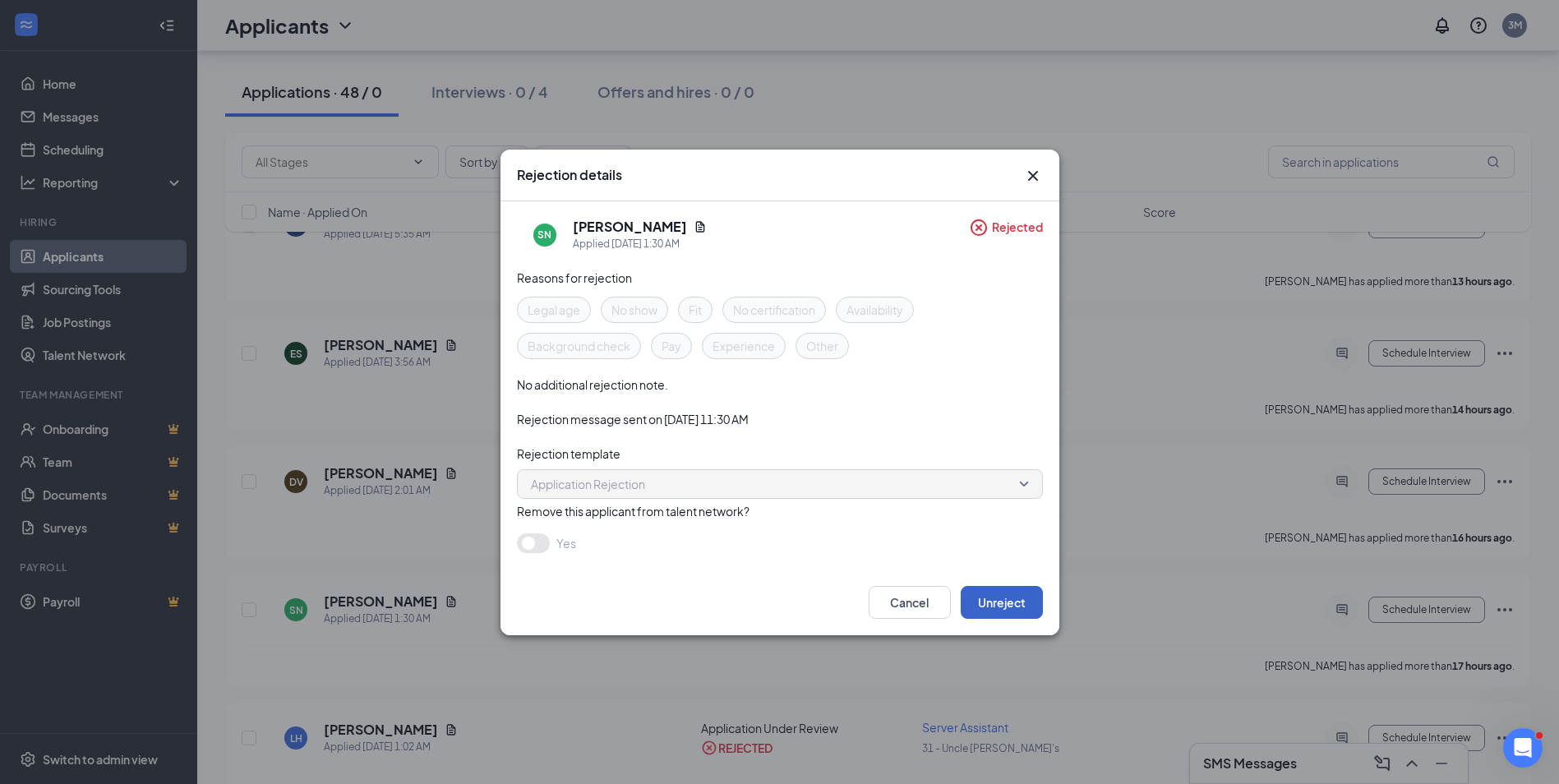
click at [1012, 604] on button "Unreject" at bounding box center [1001, 602] width 83 height 33
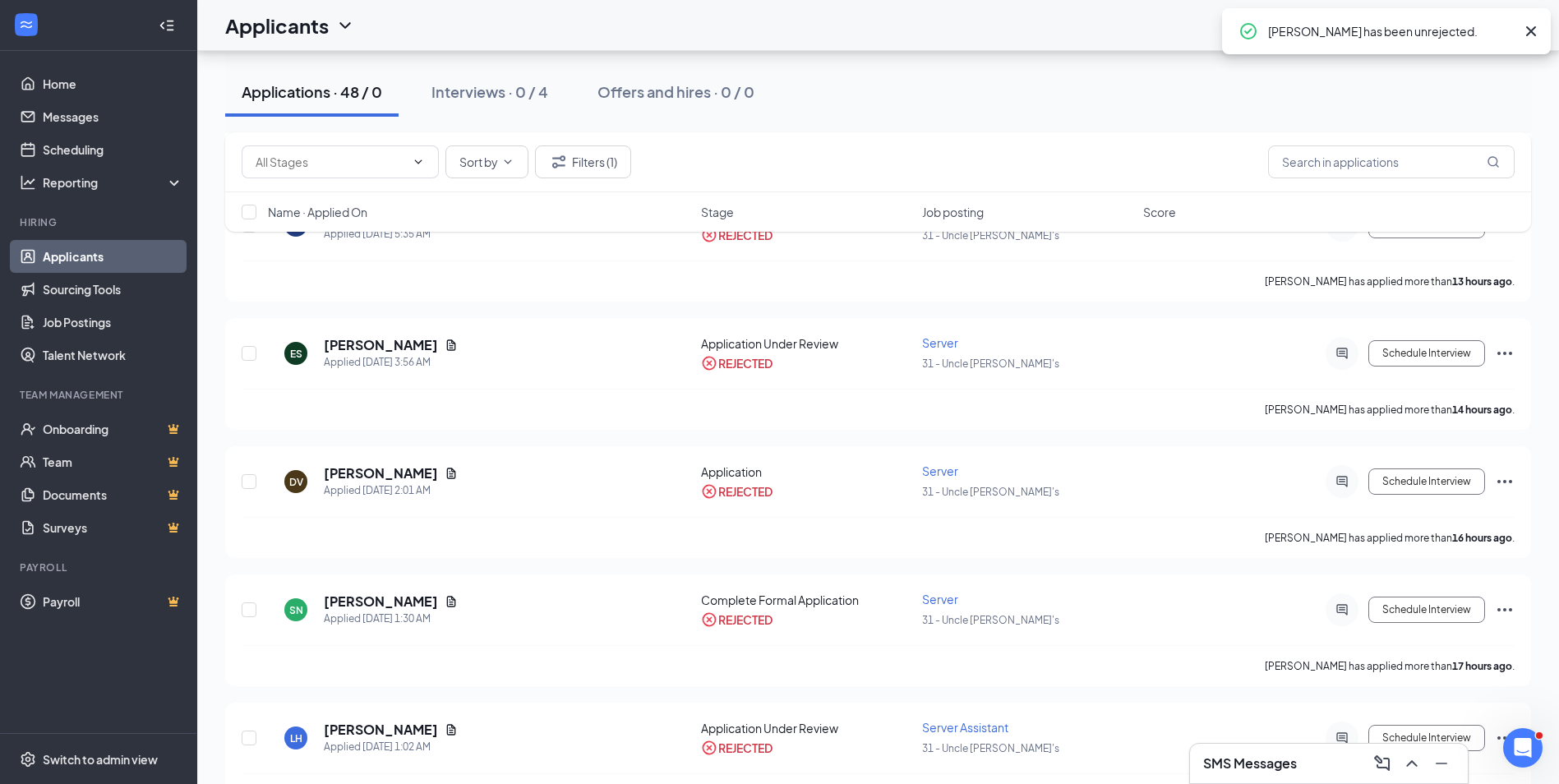
click at [367, 101] on div "Applications · 48 / 0" at bounding box center [311, 92] width 140 height 20
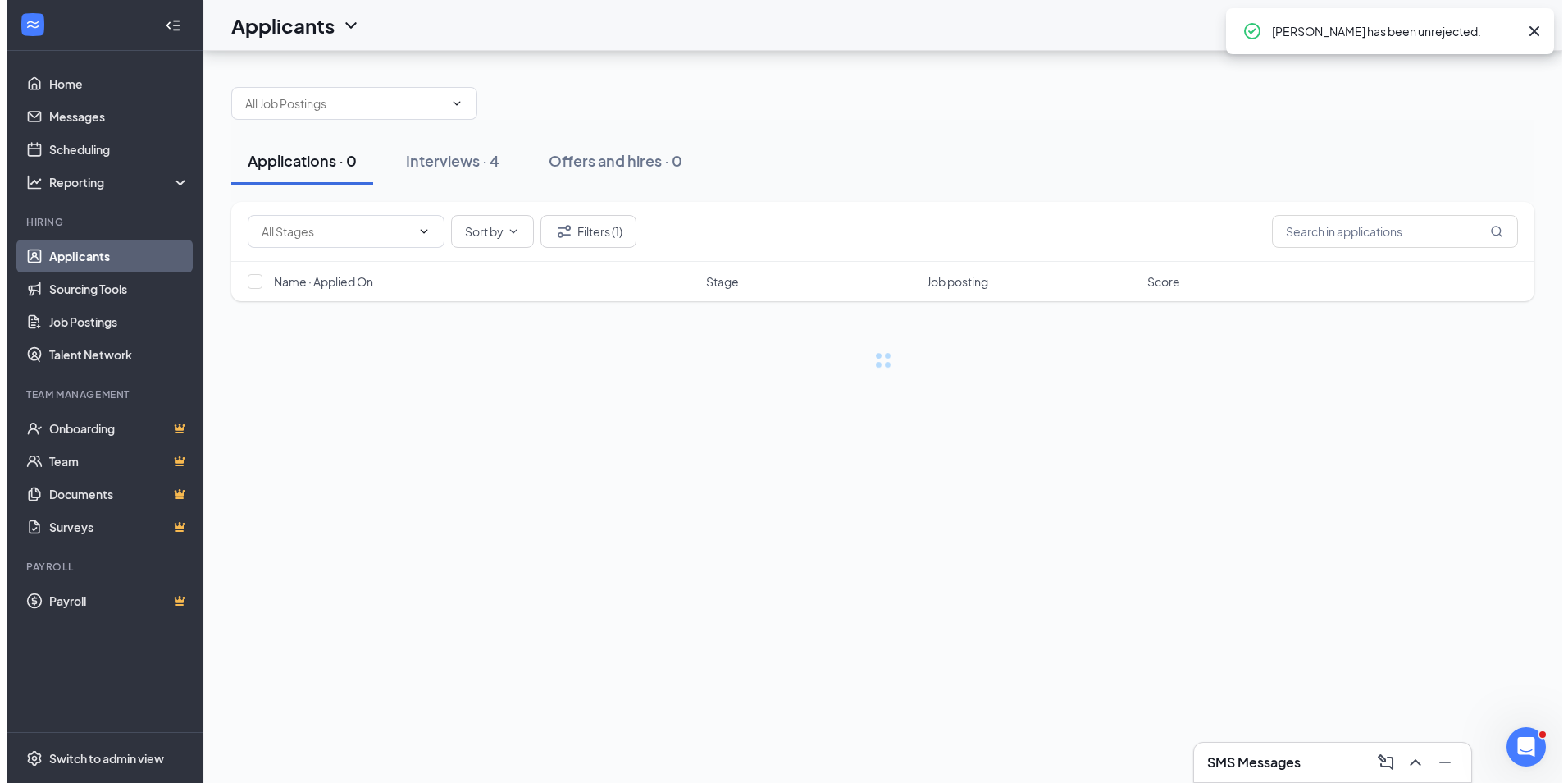
scroll to position [0, 0]
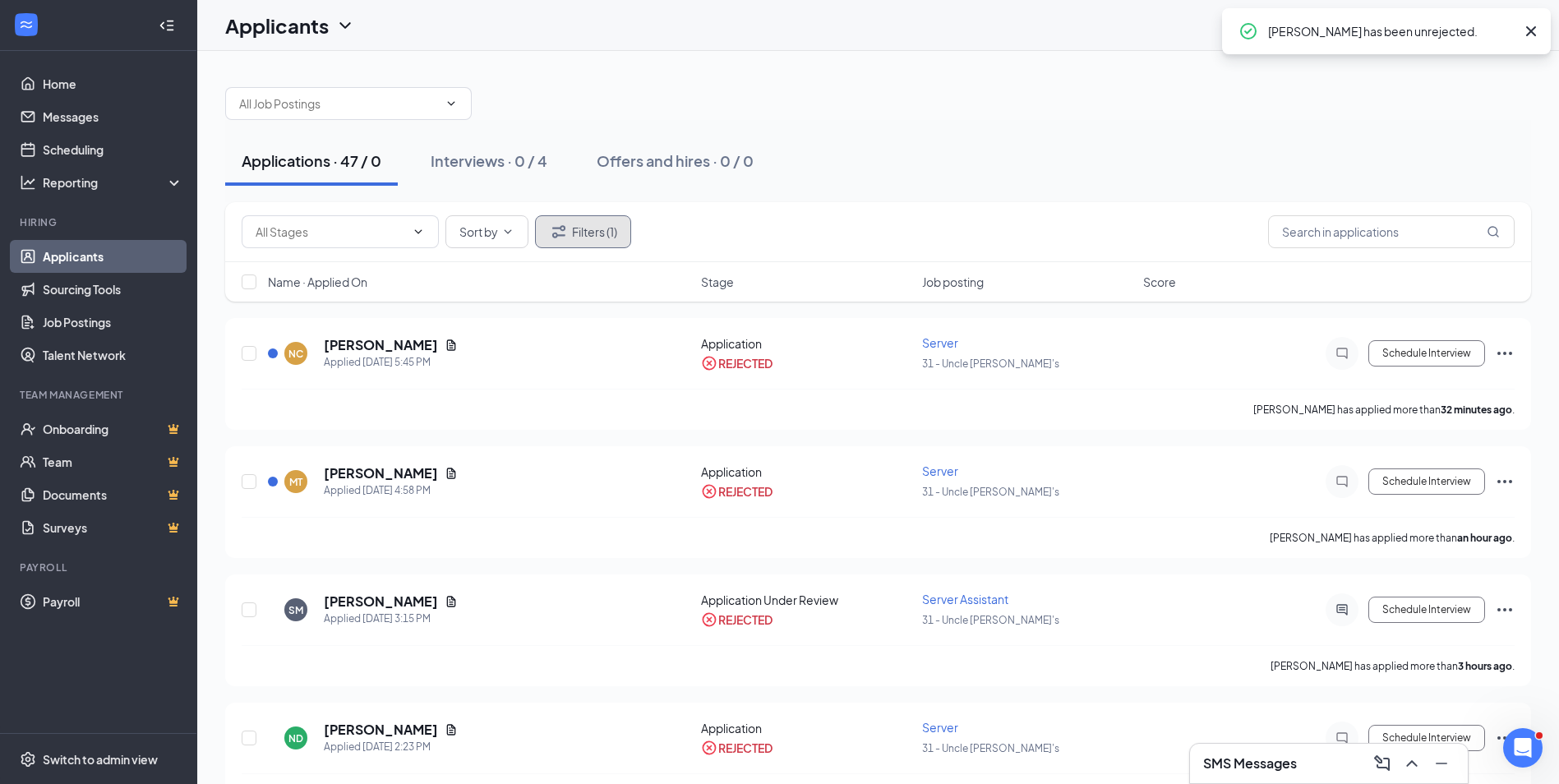
click at [596, 233] on button "Filters (1)" at bounding box center [582, 232] width 96 height 33
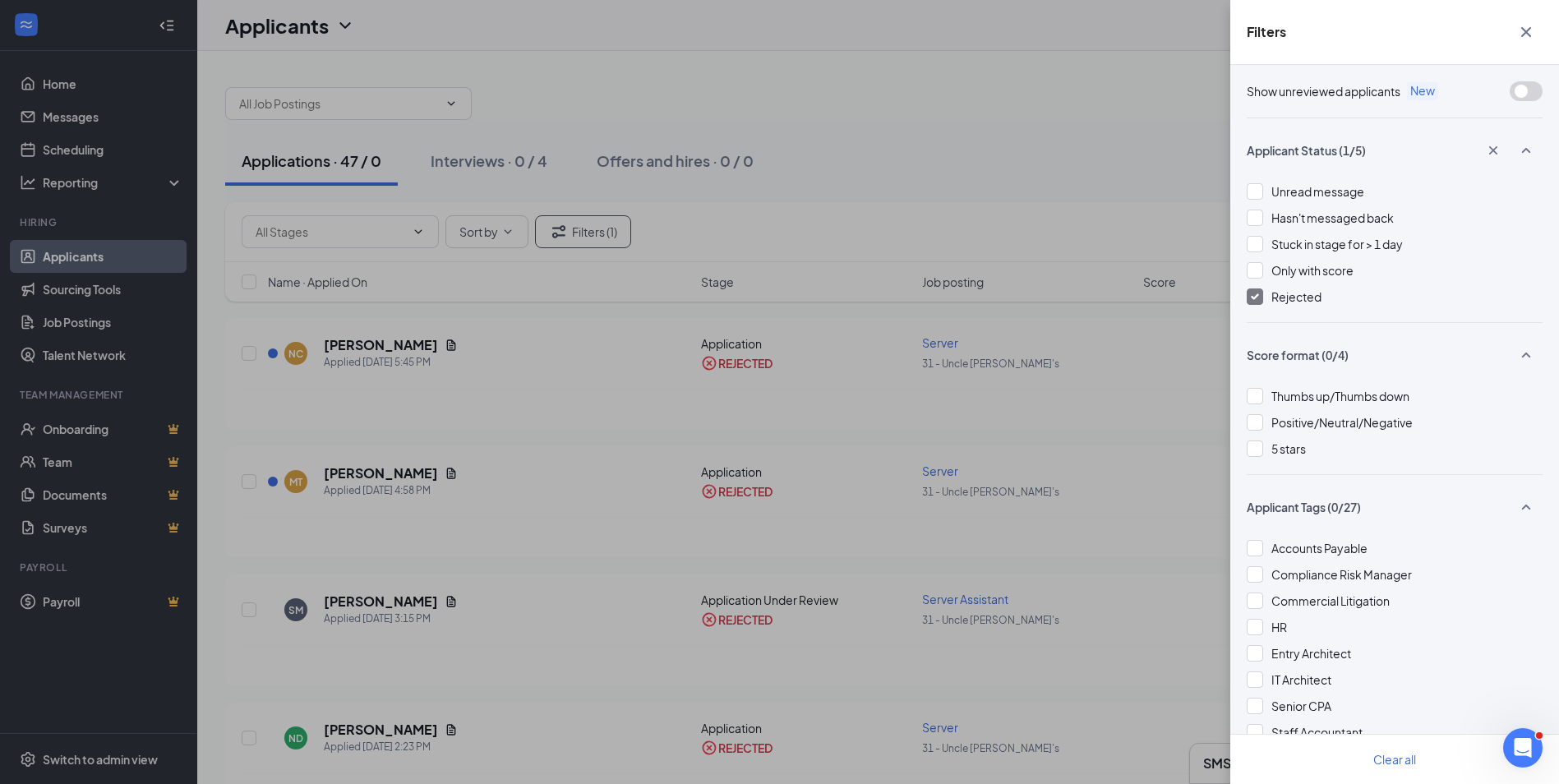
click at [1273, 304] on span "Rejected" at bounding box center [1296, 296] width 50 height 15
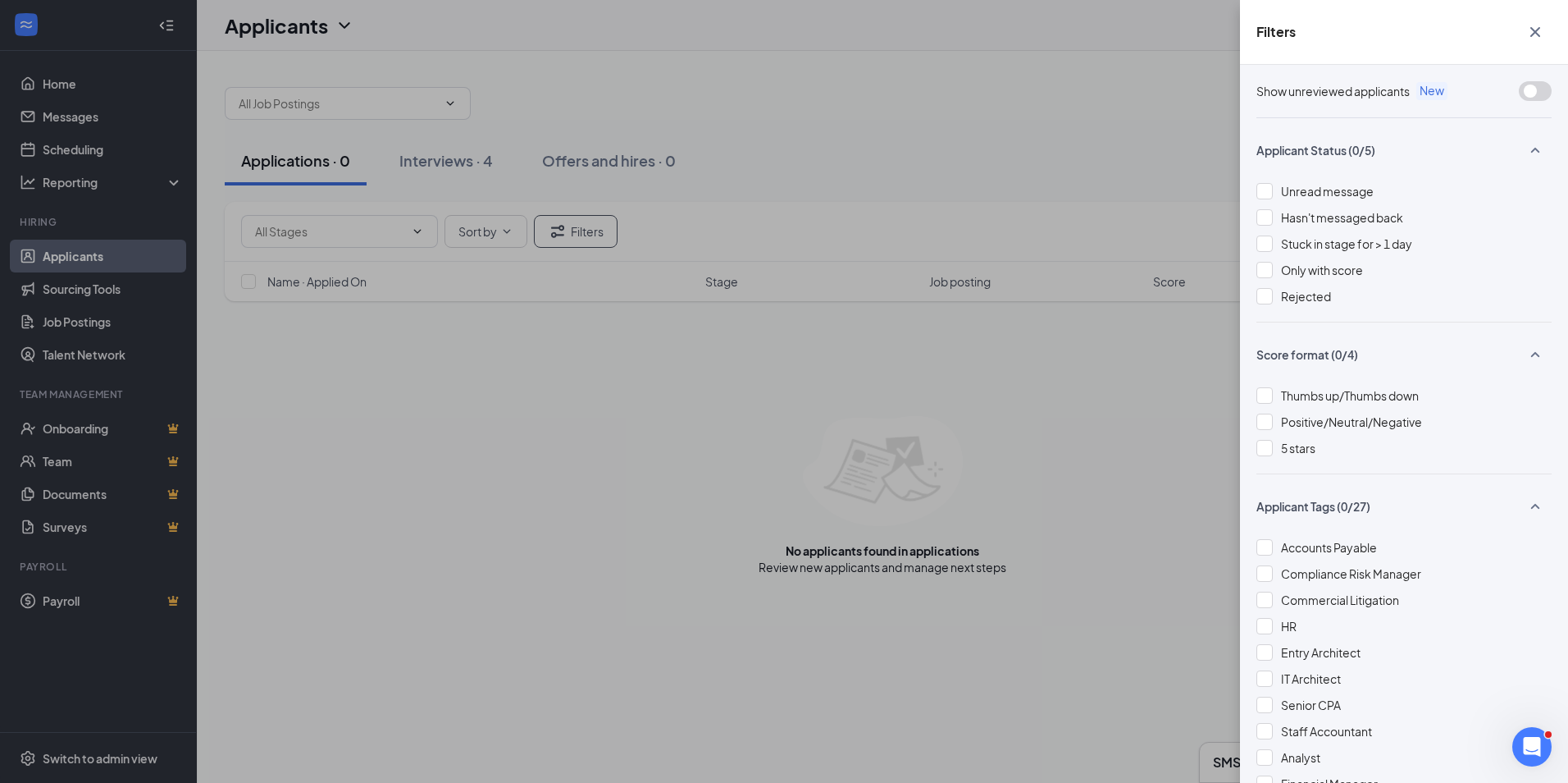
click at [1093, 158] on div "Filters Show unreviewed applicants New Applicant Status (0/5) Unread message Ha…" at bounding box center [784, 391] width 1568 height 783
click at [584, 71] on div "Filters Show unreviewed applicants New Applicant Status (0/5) Unread message Ha…" at bounding box center [784, 391] width 1568 height 783
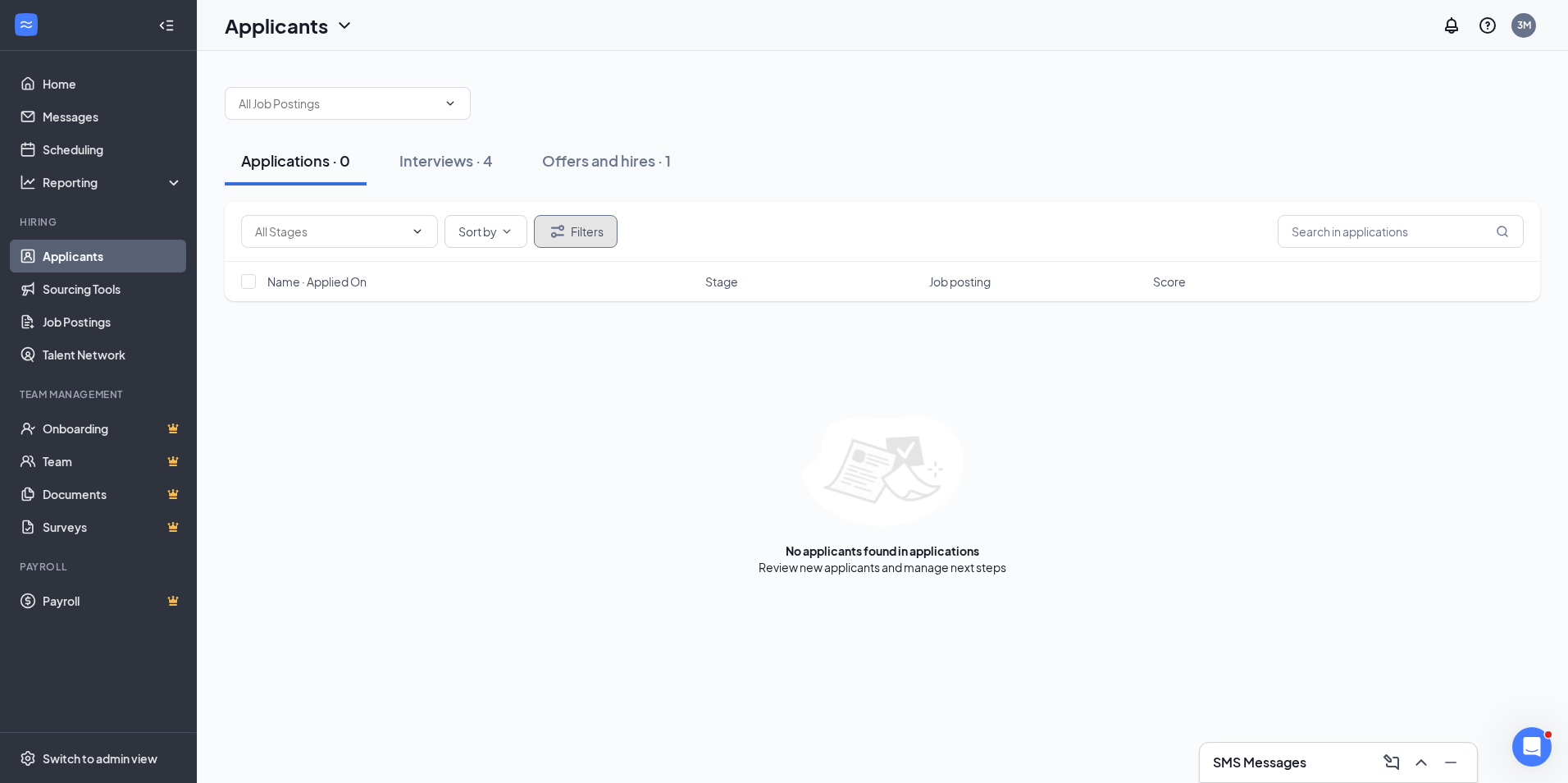
click at [579, 237] on button "Filters" at bounding box center [575, 232] width 83 height 33
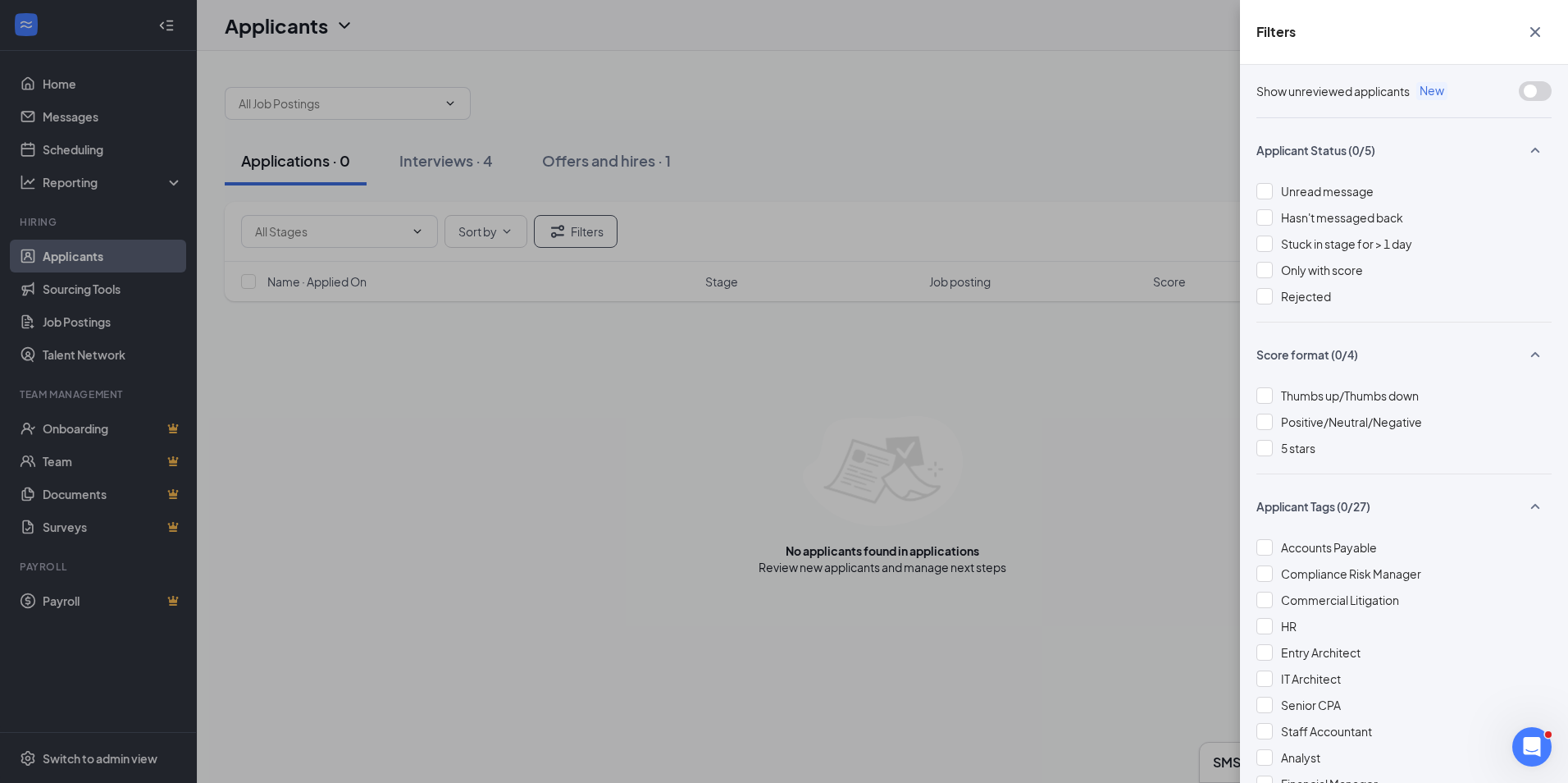
click at [839, 57] on div "Filters Show unreviewed applicants New Applicant Status (0/5) Unread message Ha…" at bounding box center [784, 391] width 1568 height 783
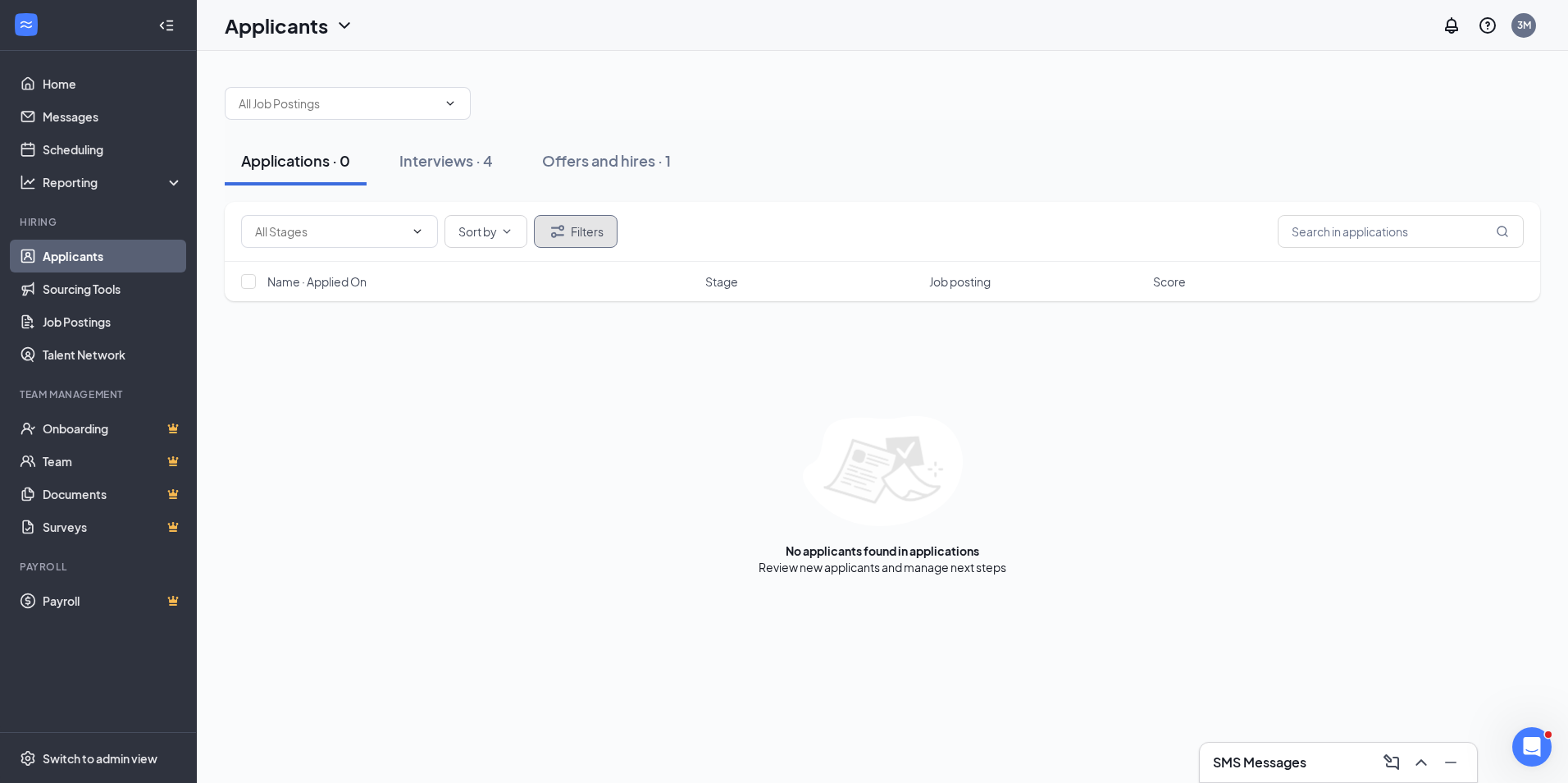
click at [568, 223] on button "Filters" at bounding box center [575, 232] width 83 height 33
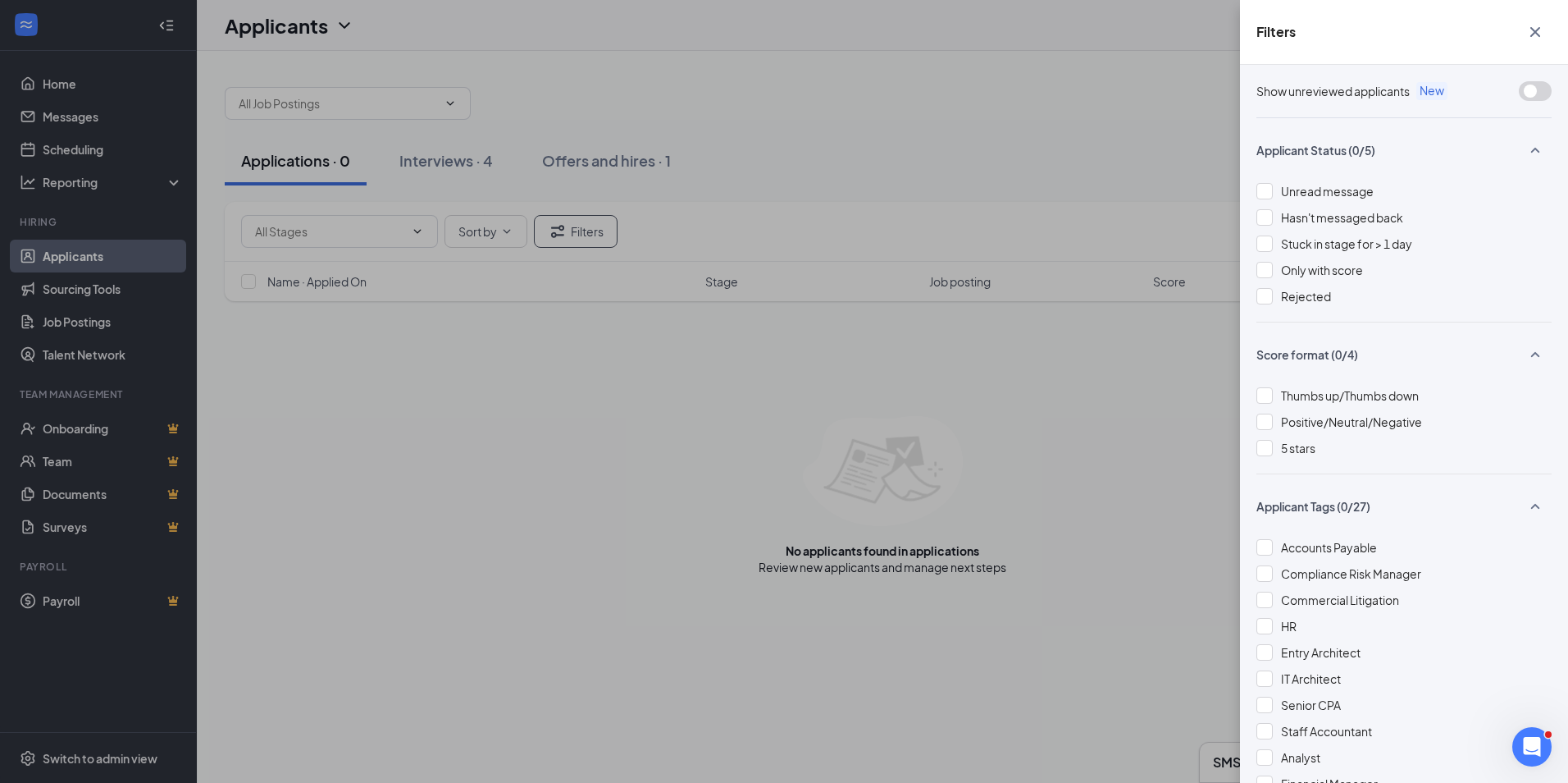
click at [589, 142] on div "Filters Show unreviewed applicants New Applicant Status (0/5) Unread message Ha…" at bounding box center [784, 391] width 1568 height 783
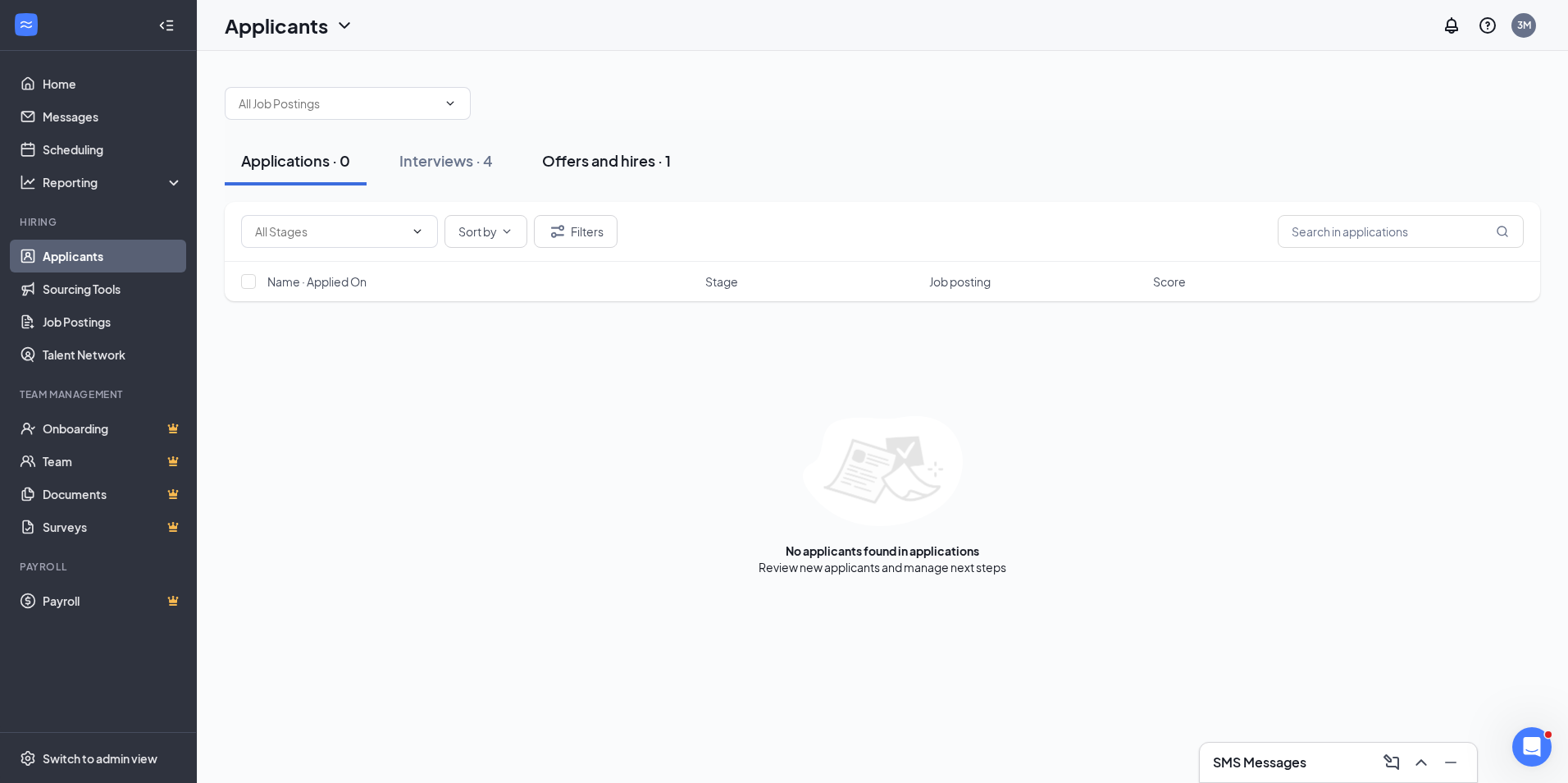
click at [637, 161] on div "Offers and hires · 1" at bounding box center [606, 160] width 129 height 20
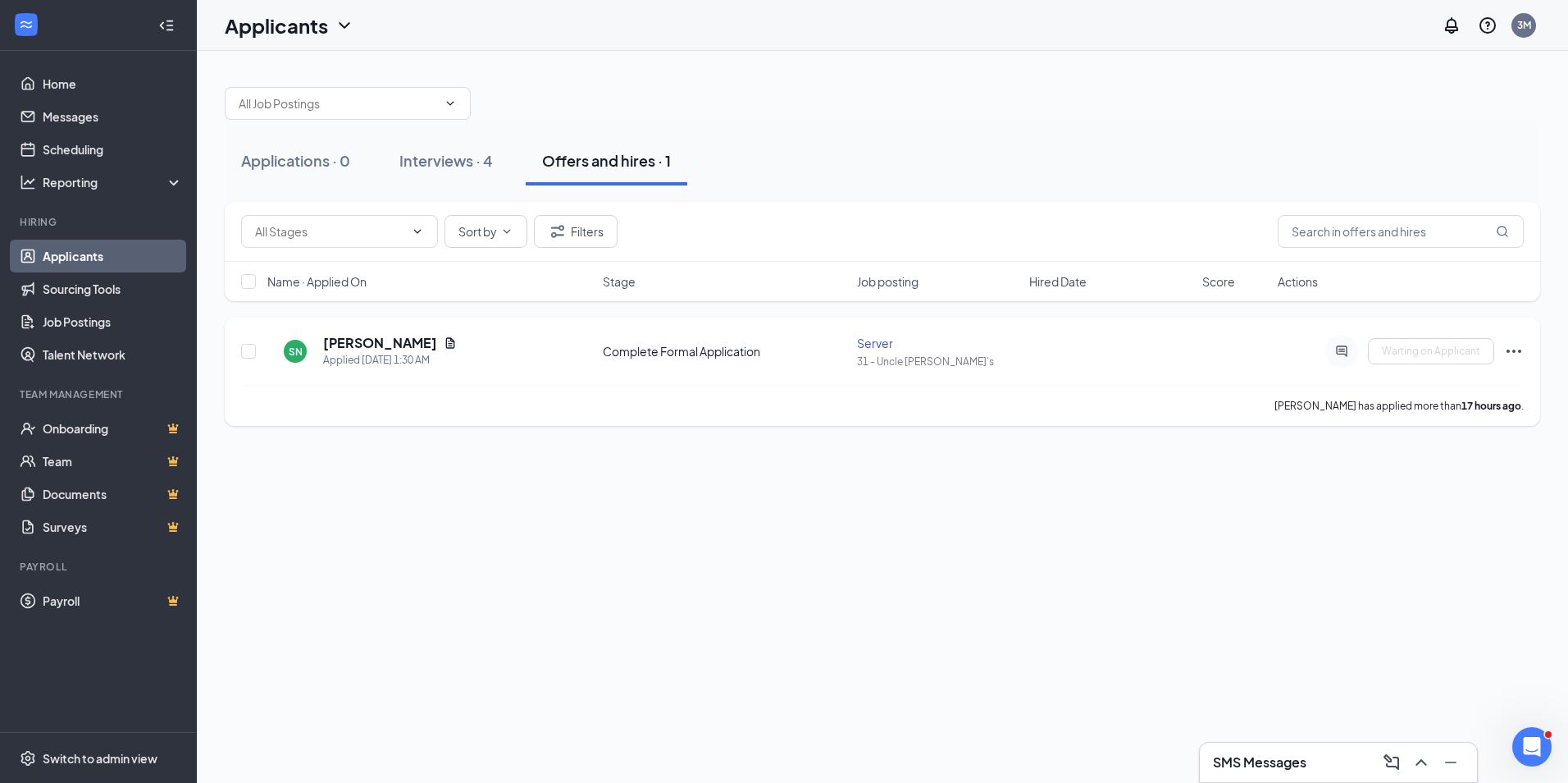
click at [1514, 349] on icon "Ellipses" at bounding box center [1514, 352] width 20 height 20
click at [1122, 136] on div "Applications · 0 Interviews · 4 Offers and hires · 1" at bounding box center [881, 161] width 1315 height 82
click at [1509, 348] on icon "Ellipses" at bounding box center [1514, 352] width 20 height 20
click at [839, 669] on div "Applications · 0 Interviews · 4 Offers and hires · 1 Sort by Filters Name · App…" at bounding box center [882, 417] width 1371 height 732
click at [503, 146] on button "Interviews · 4" at bounding box center [446, 161] width 126 height 49
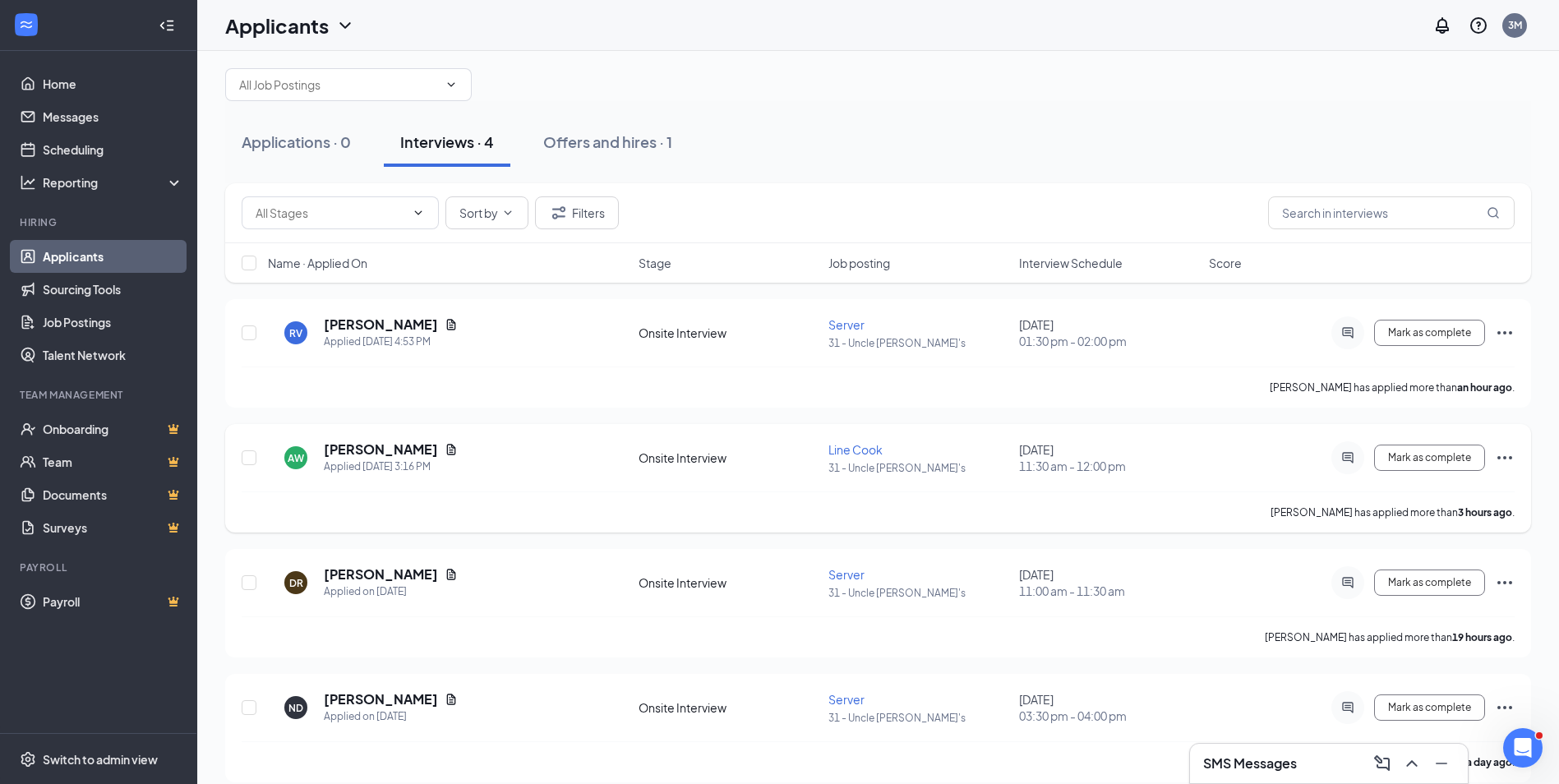
scroll to position [37, 0]
